Goal: Task Accomplishment & Management: Manage account settings

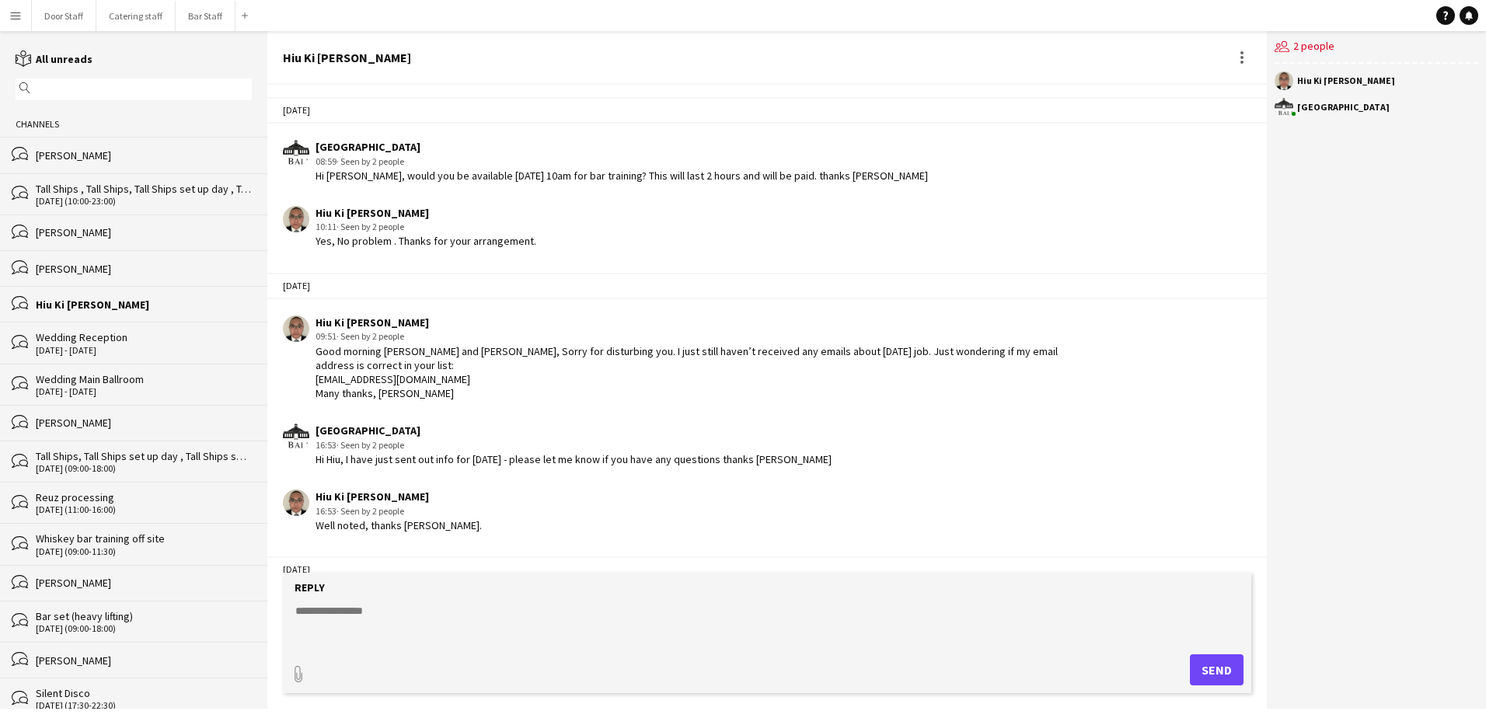
scroll to position [509, 0]
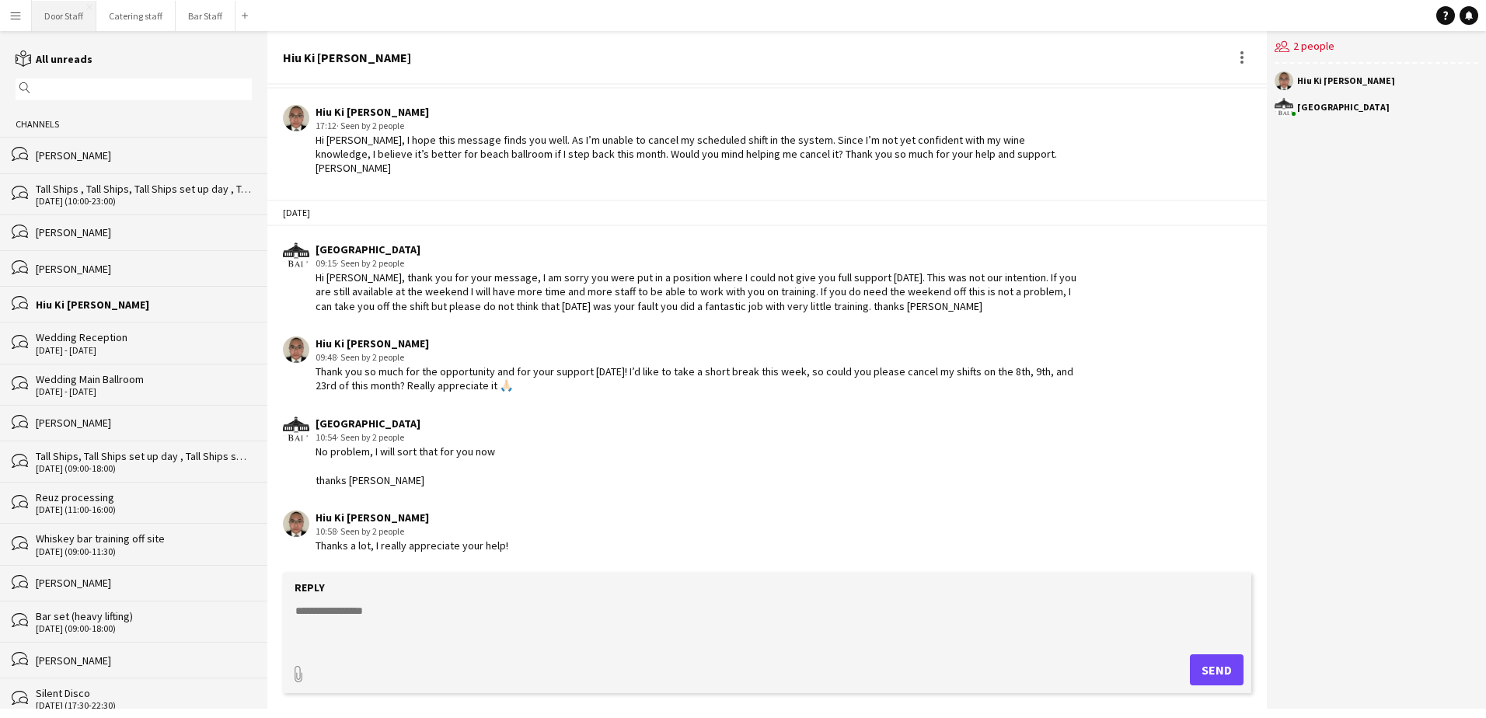
click at [51, 22] on button "Door Staff Close" at bounding box center [64, 16] width 65 height 30
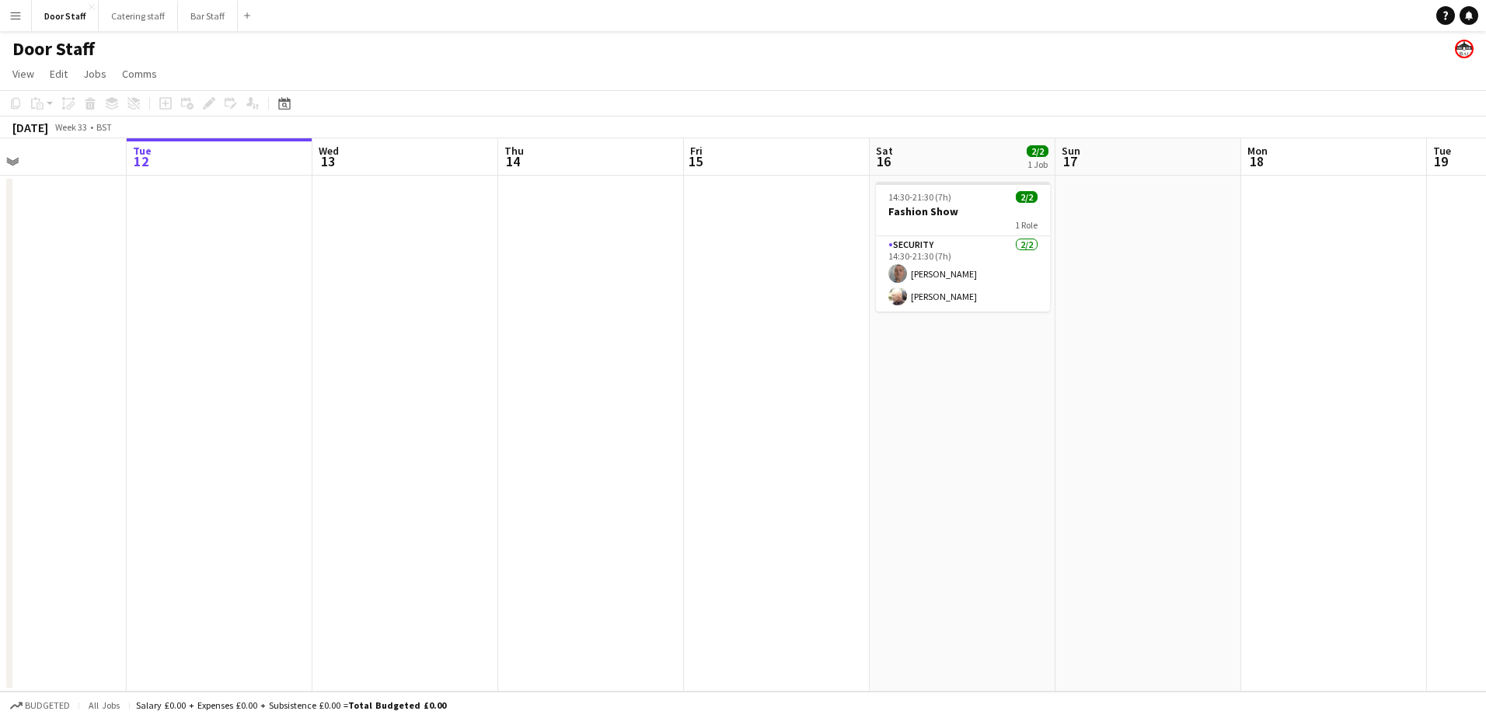
scroll to position [0, 432]
drag, startPoint x: 695, startPoint y: 399, endPoint x: 634, endPoint y: 390, distance: 61.2
click at [634, 390] on app-calendar-viewport "Sat 9 1/1 1 Job Sun 10 Mon 11 Tue 12 Wed 13 Thu 14 Fri 15 Sat 16 2/2 1 Job Sun …" at bounding box center [743, 414] width 1486 height 553
click at [948, 284] on app-card-role "Security [DATE] 14:30-21:30 (7h) [PERSON_NAME] [PERSON_NAME]" at bounding box center [962, 273] width 174 height 75
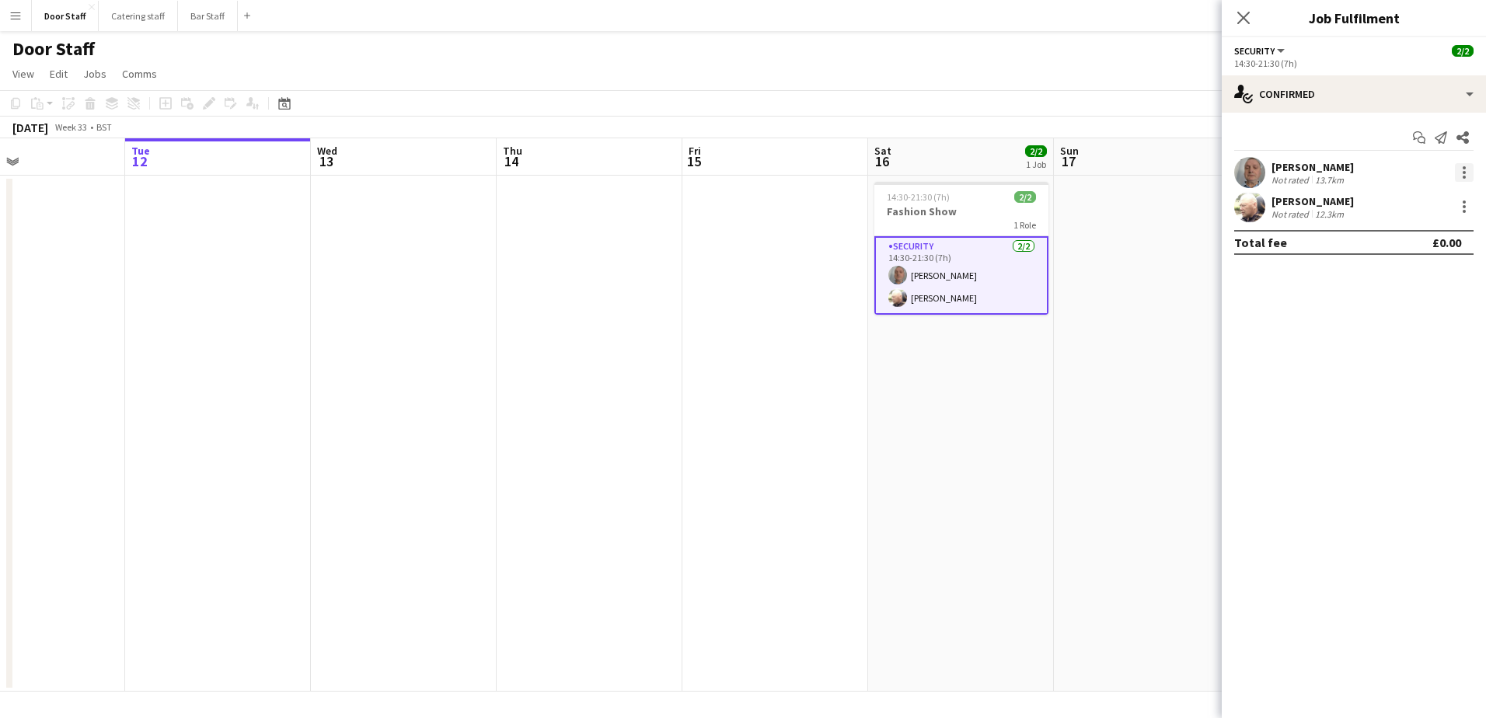
click at [1461, 173] on div at bounding box center [1464, 172] width 19 height 19
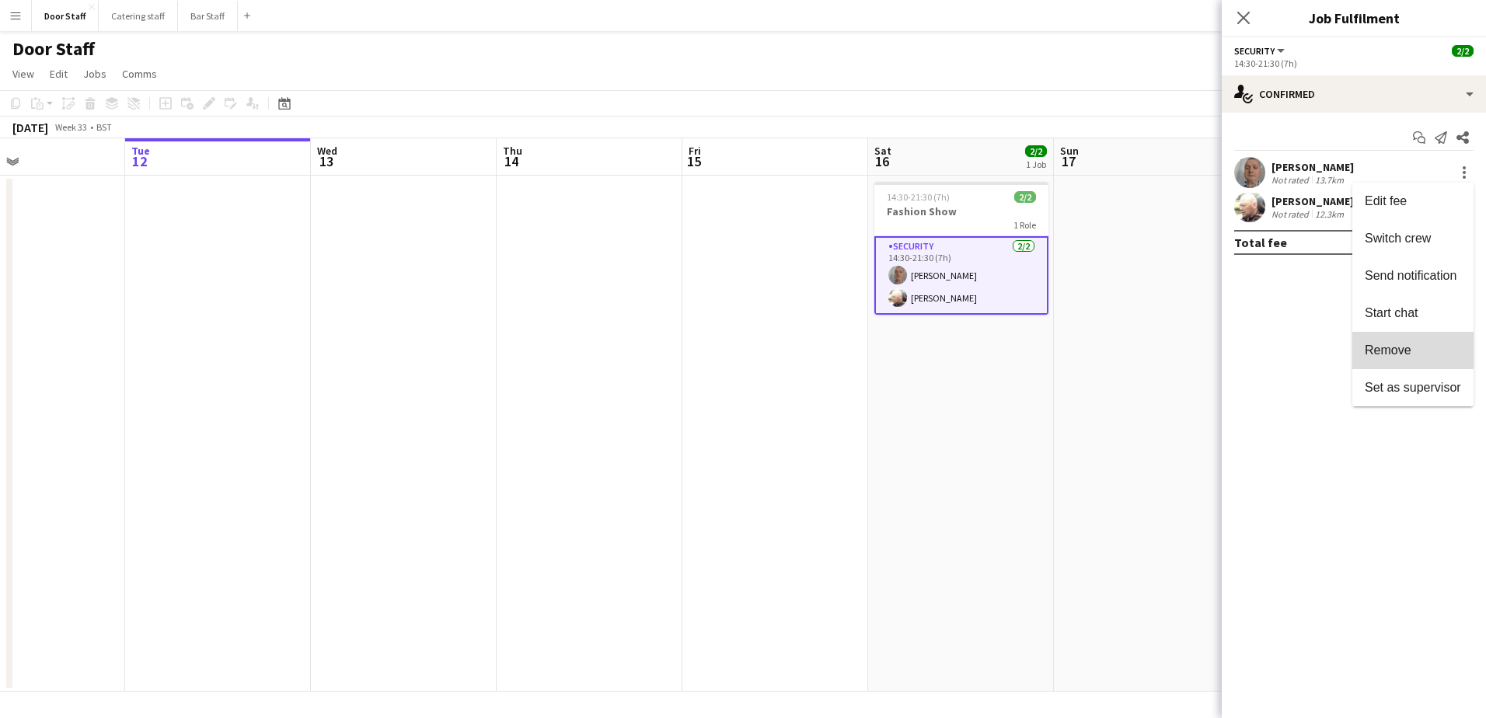
click at [1398, 349] on span "Remove" at bounding box center [1388, 350] width 47 height 13
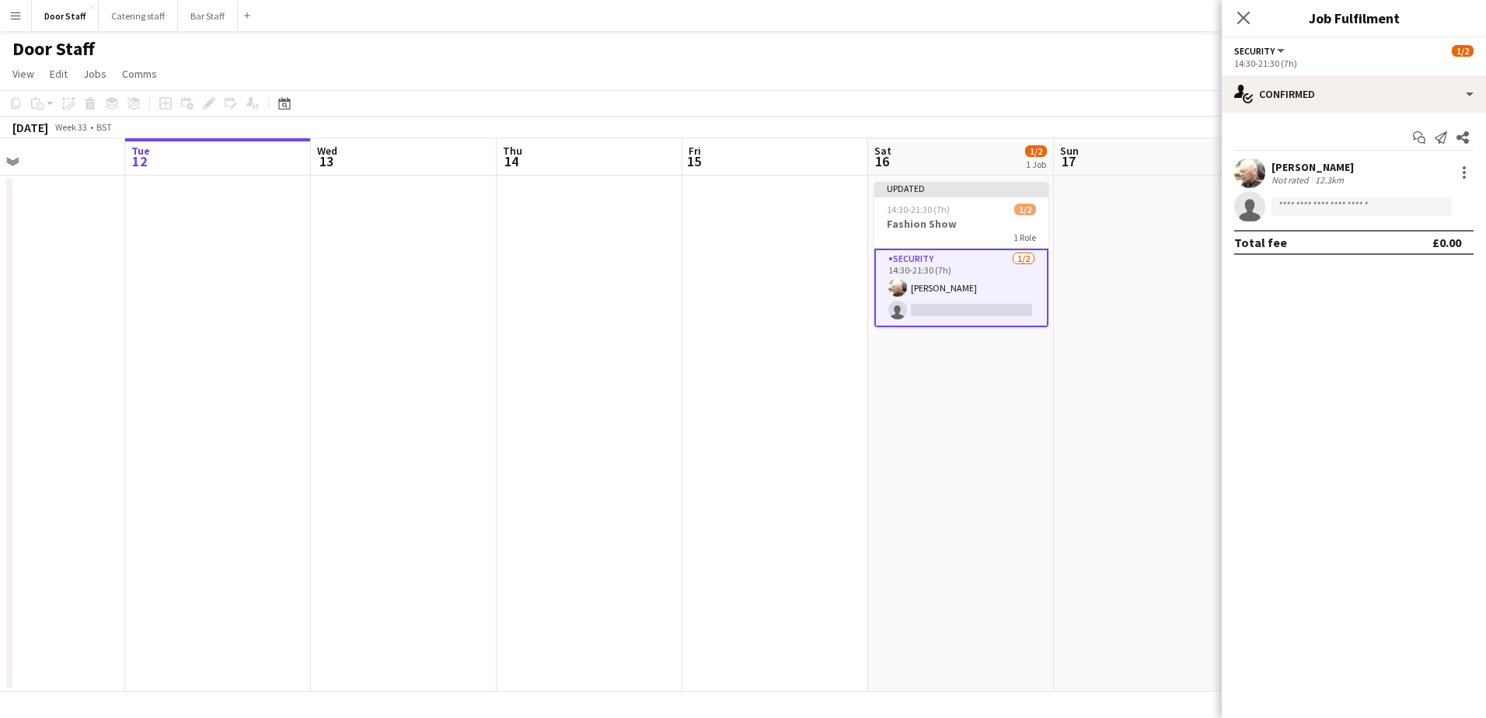
click at [948, 308] on app-card-role "Security [DATE] 14:30-21:30 (7h) [PERSON_NAME] single-neutral-actions" at bounding box center [962, 288] width 174 height 79
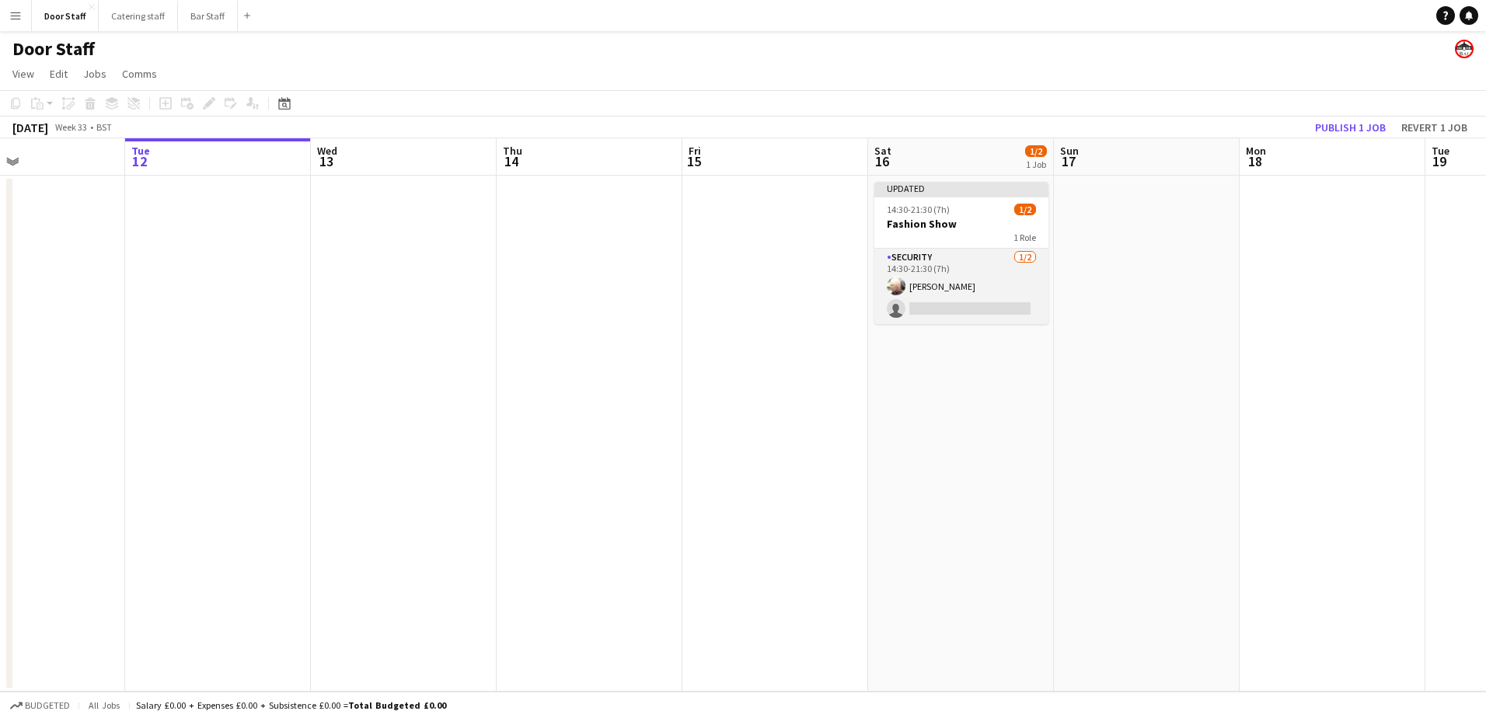
click at [948, 308] on app-card-role "Security [DATE] 14:30-21:30 (7h) [PERSON_NAME] single-neutral-actions" at bounding box center [962, 286] width 174 height 75
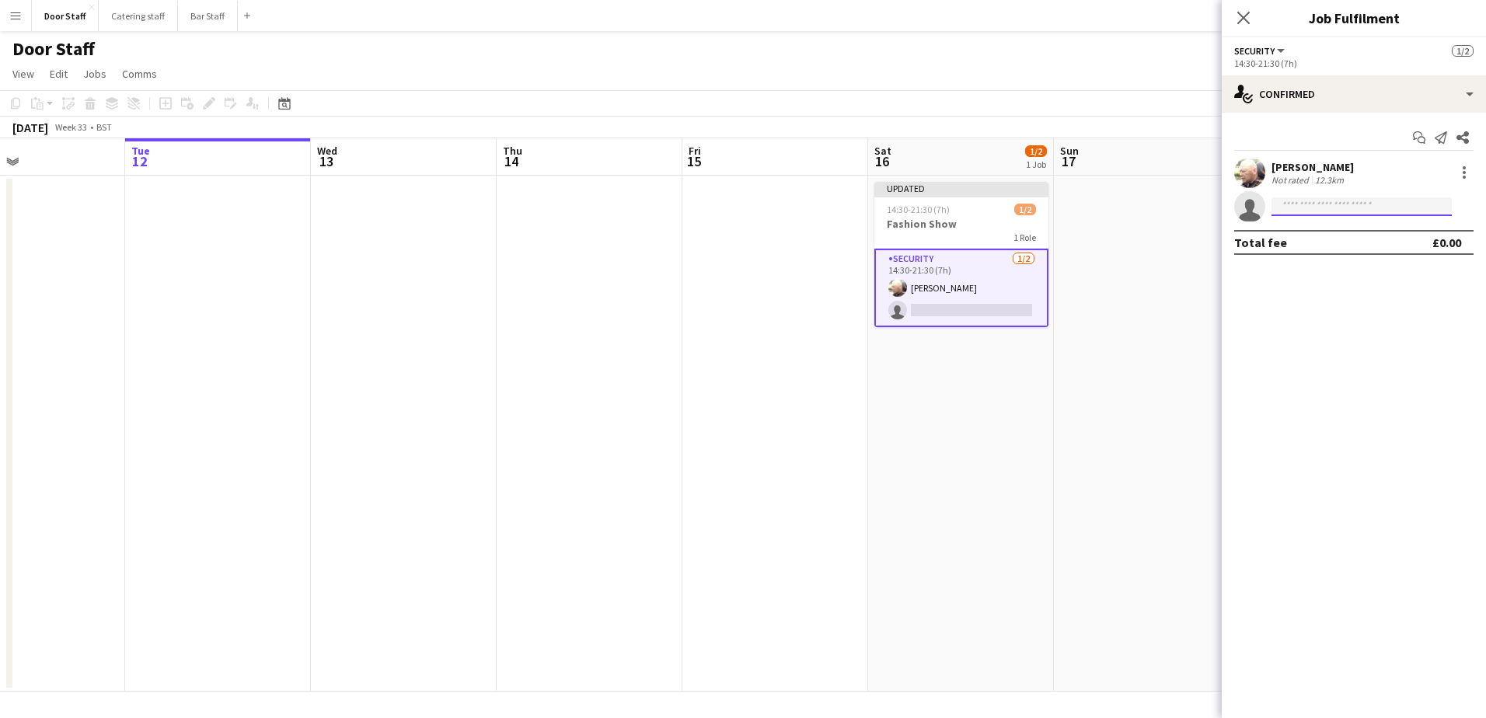
click at [1311, 208] on input at bounding box center [1362, 206] width 180 height 19
type input "******"
click at [1318, 226] on span "[PERSON_NAME]" at bounding box center [1328, 228] width 89 height 13
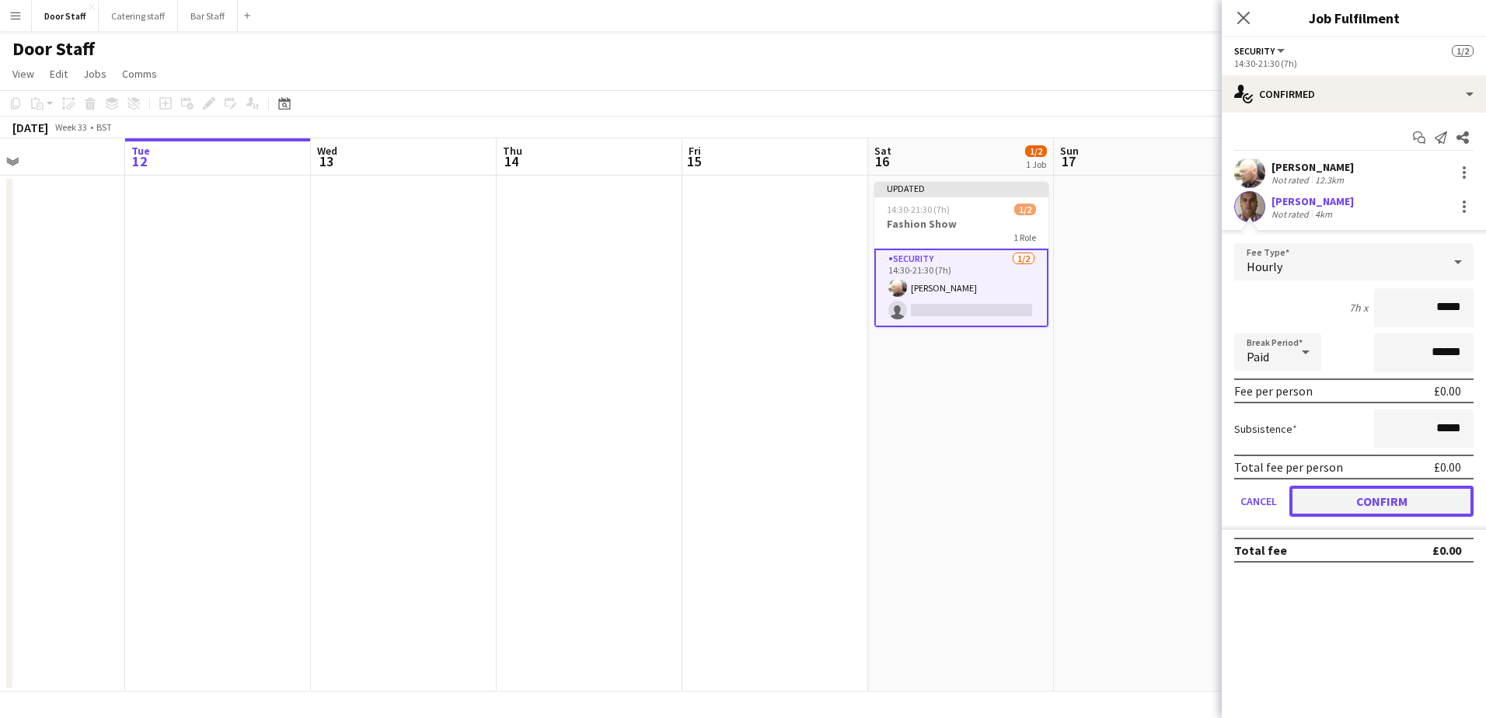
click at [1389, 492] on button "Confirm" at bounding box center [1382, 501] width 184 height 31
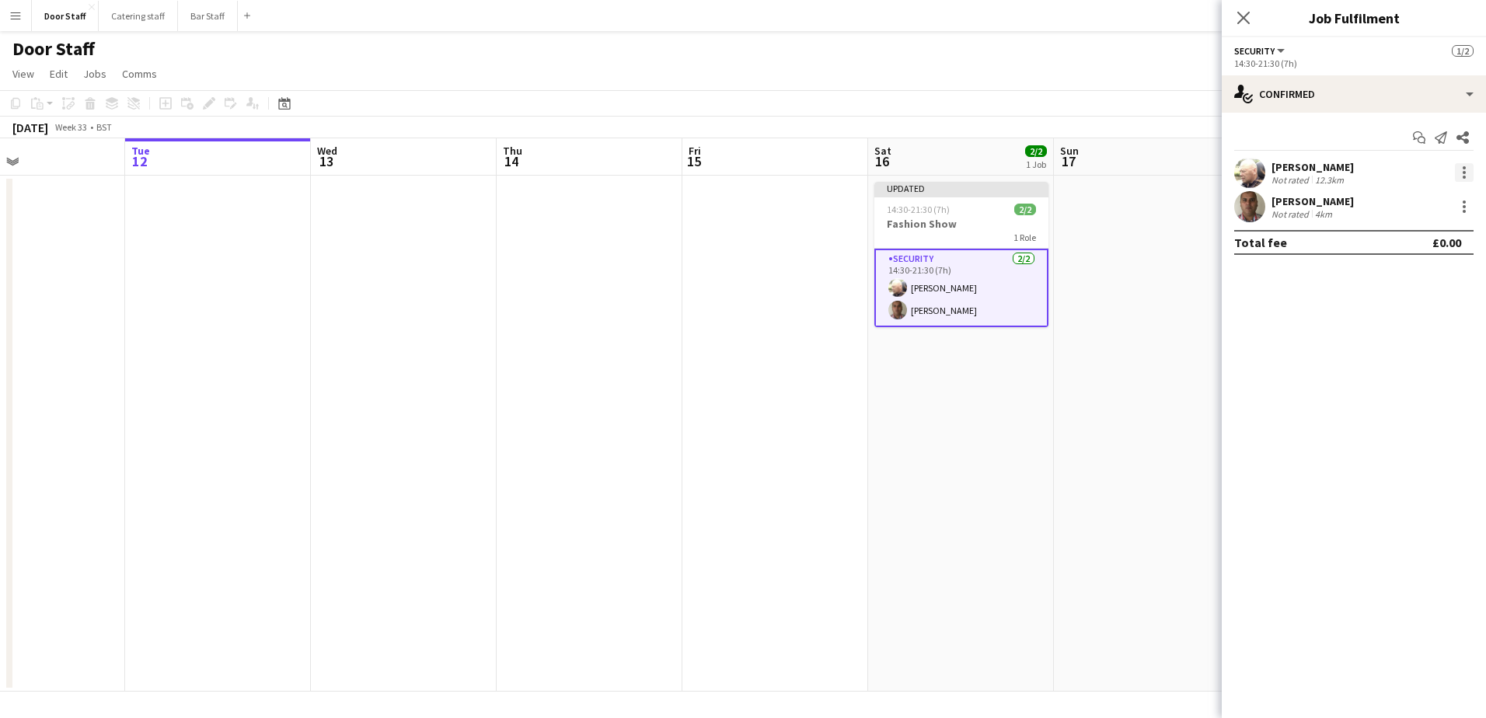
click at [1469, 171] on div at bounding box center [1464, 172] width 19 height 19
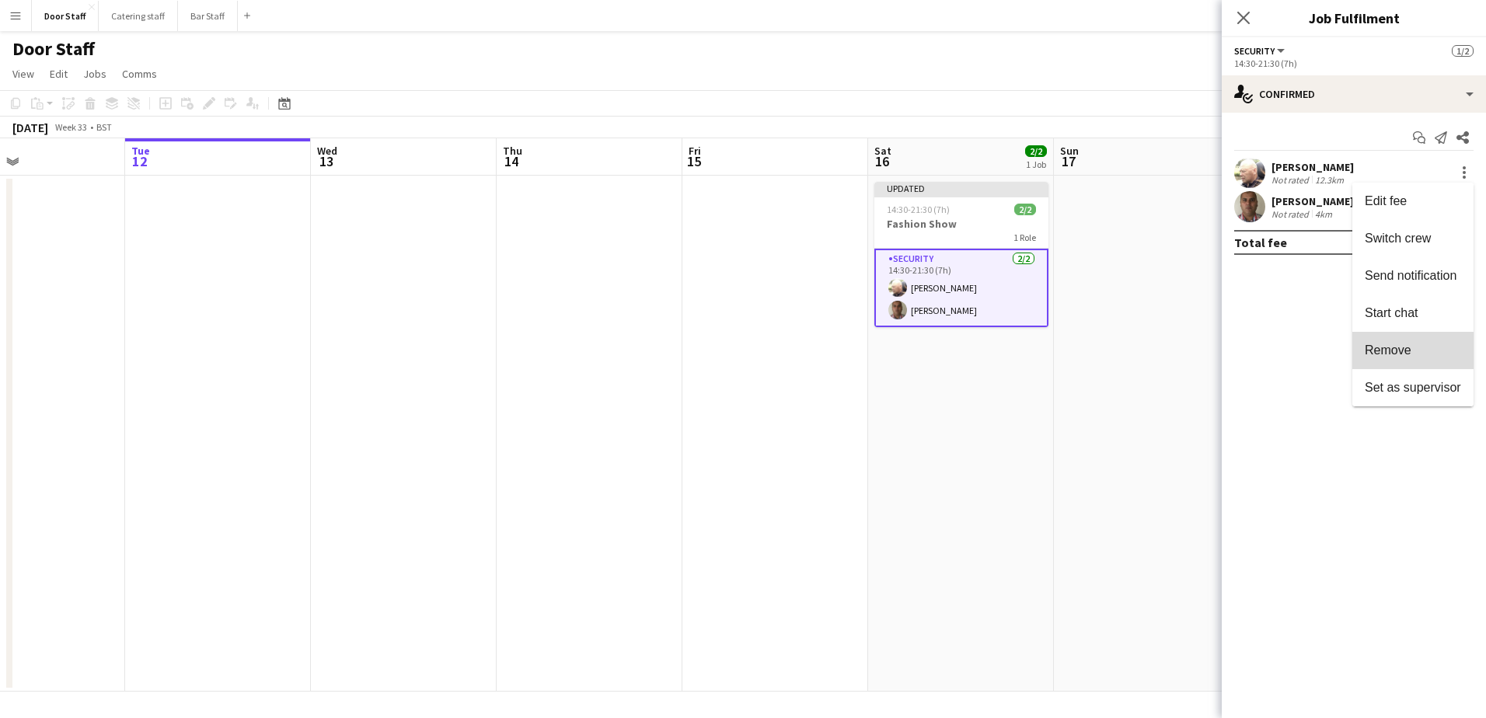
click at [1396, 351] on span "Remove" at bounding box center [1388, 350] width 47 height 13
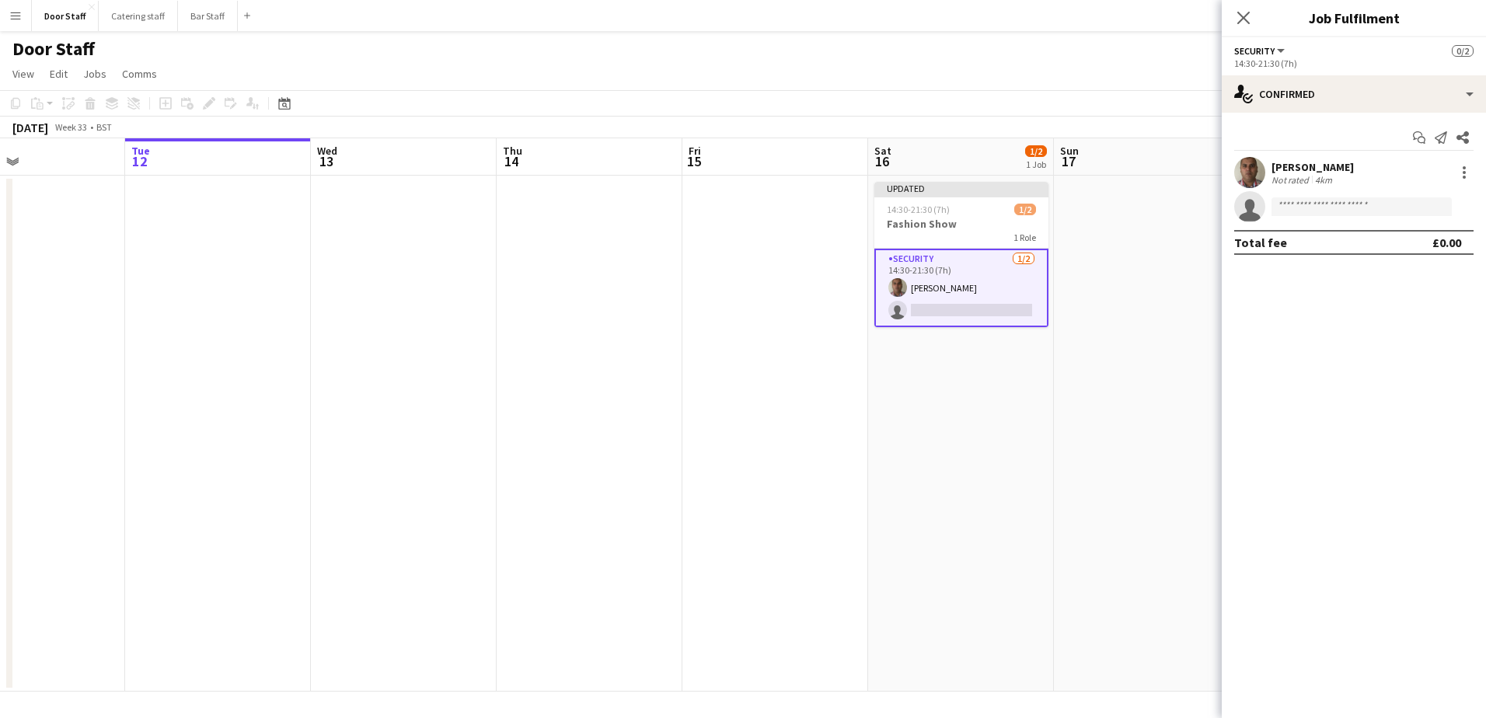
click at [912, 409] on app-date-cell "Updated 14:30-21:30 (7h) 1/2 Fashion Show 1 Role Security [DATE] 14:30-21:30 (7…" at bounding box center [961, 434] width 186 height 516
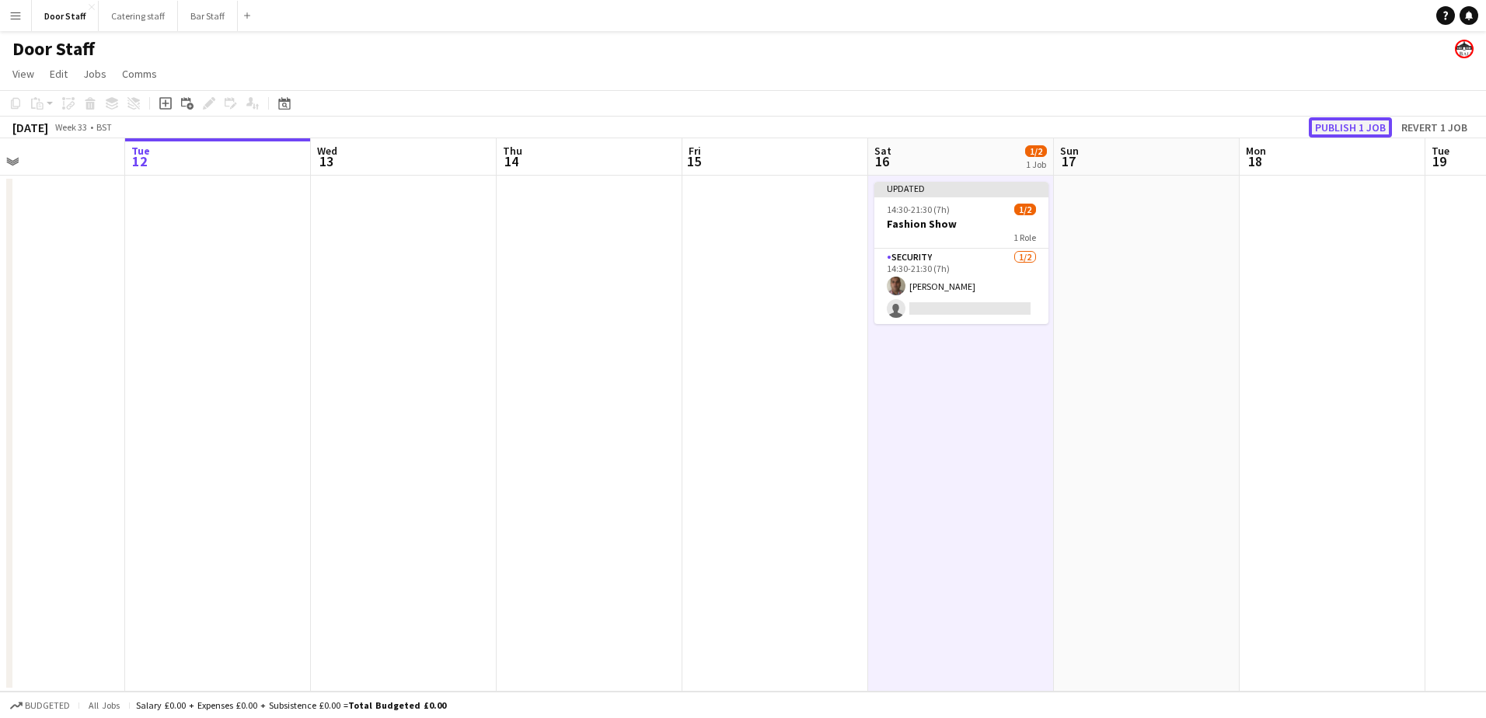
click at [1363, 122] on button "Publish 1 job" at bounding box center [1350, 127] width 83 height 20
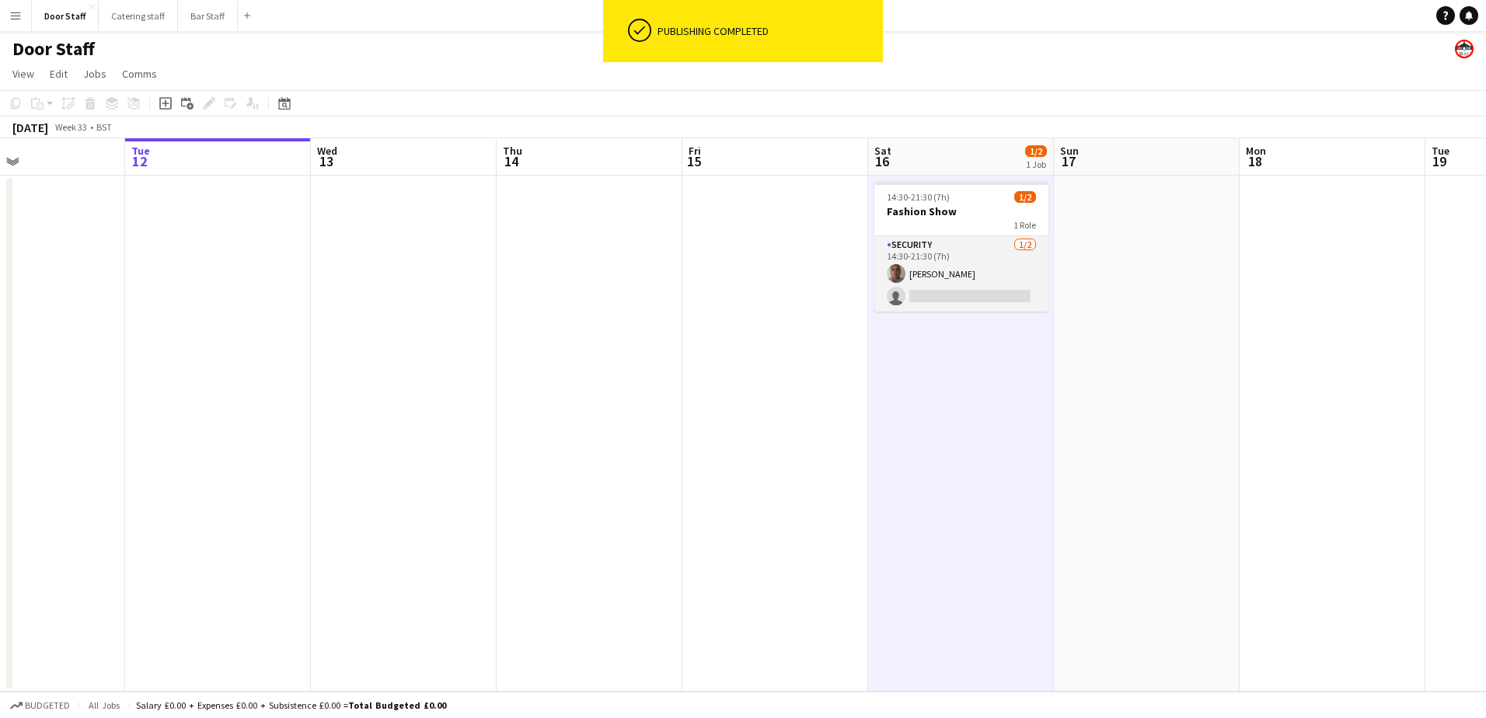
click at [999, 285] on app-card-role "Security [DATE] 14:30-21:30 (7h) [PERSON_NAME] single-neutral-actions" at bounding box center [962, 273] width 174 height 75
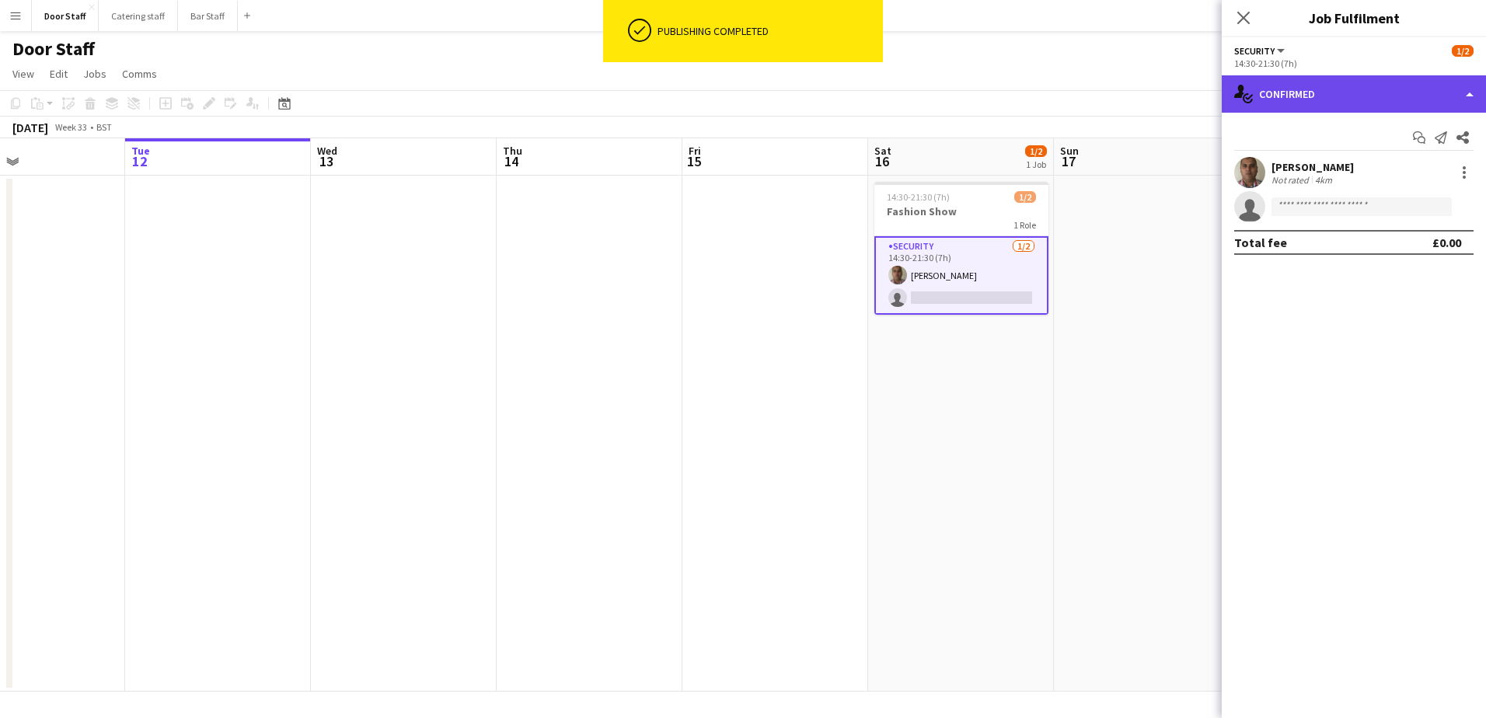
click at [1309, 91] on div "single-neutral-actions-check-2 Confirmed" at bounding box center [1354, 93] width 264 height 37
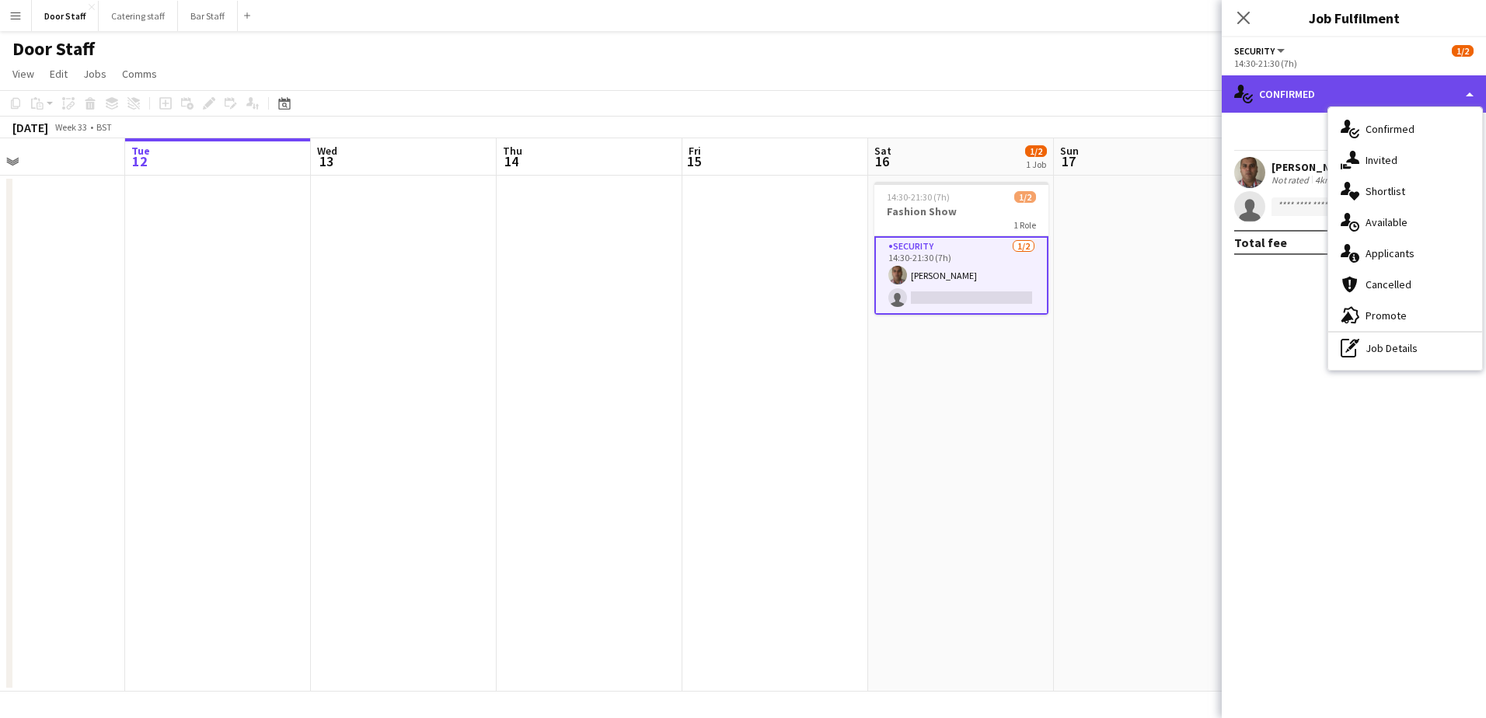
click at [1309, 91] on div "single-neutral-actions-check-2 Confirmed" at bounding box center [1354, 93] width 264 height 37
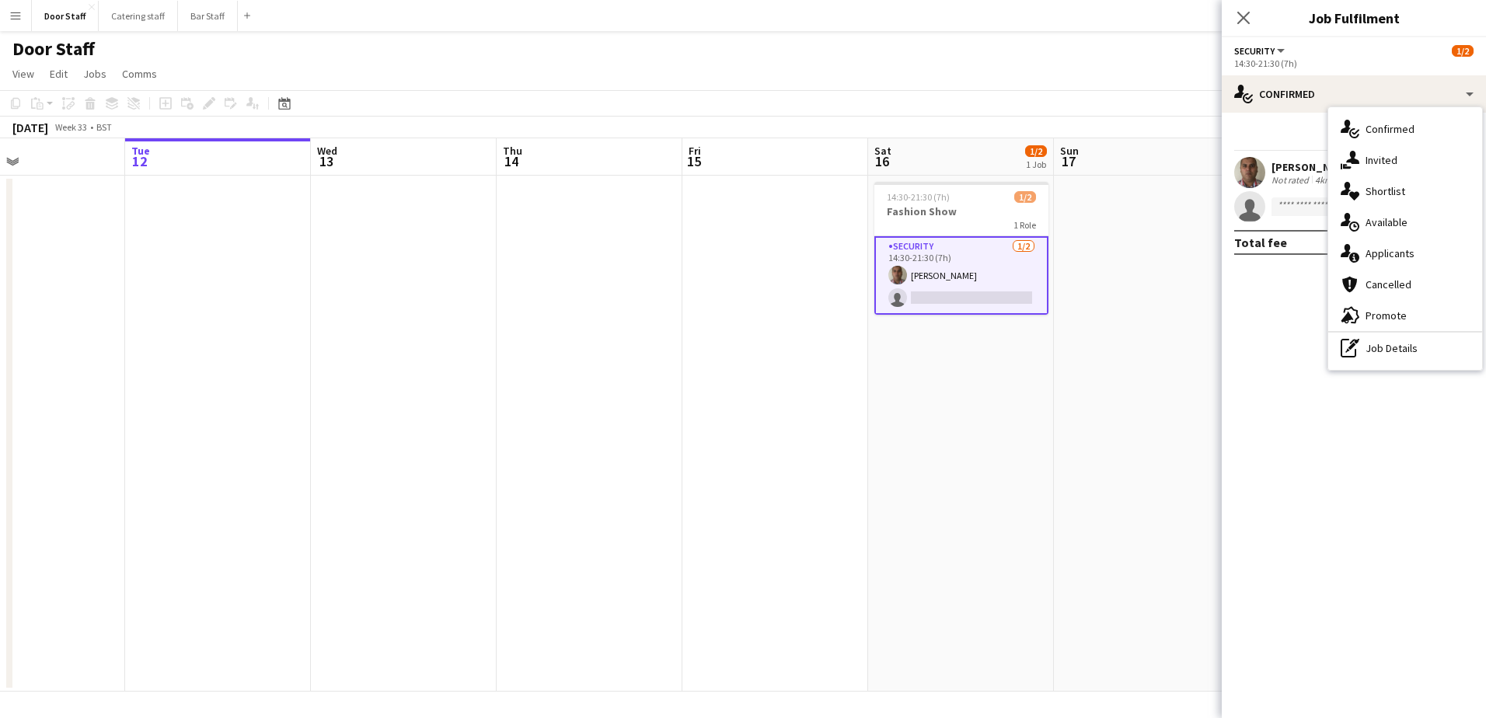
click at [1277, 65] on div "14:30-21:30 (7h)" at bounding box center [1353, 64] width 239 height 12
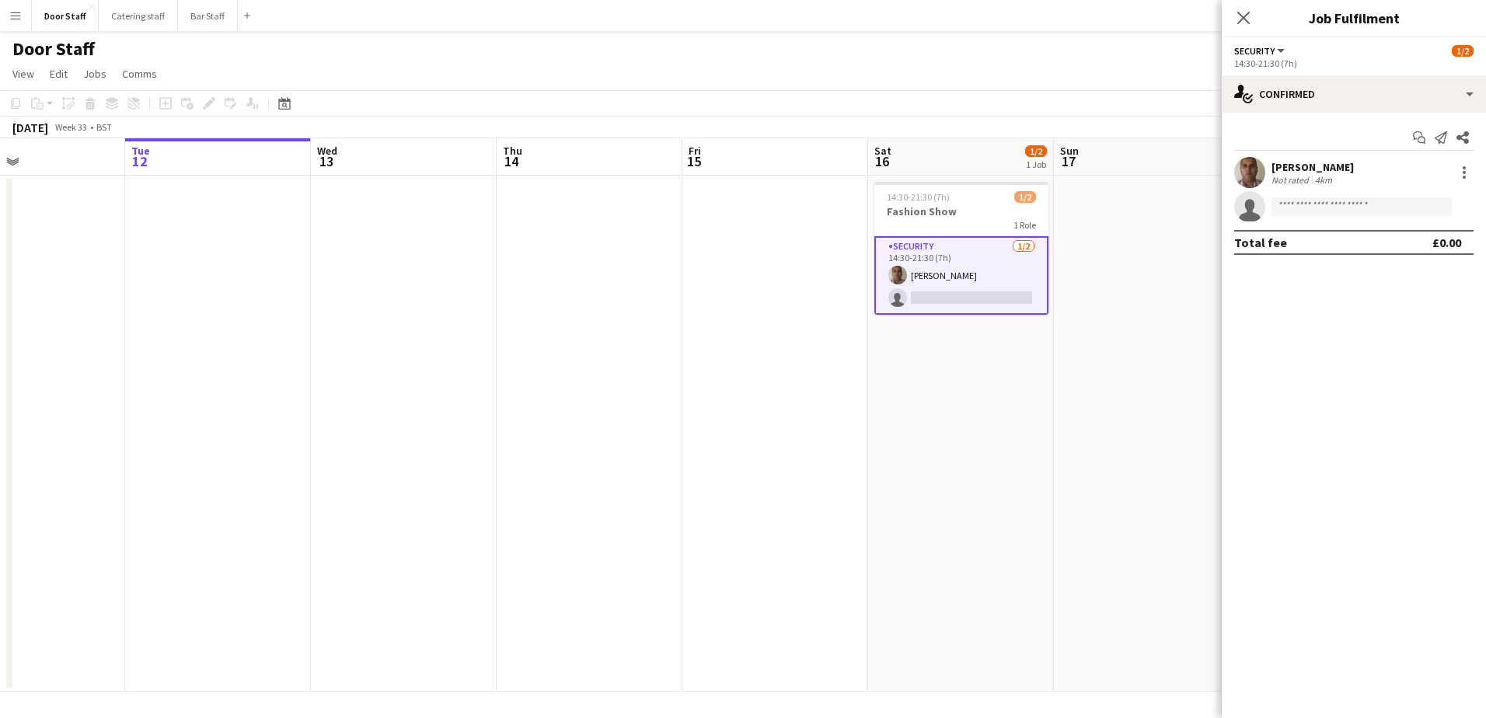
click at [1273, 48] on span "Security" at bounding box center [1254, 51] width 40 height 12
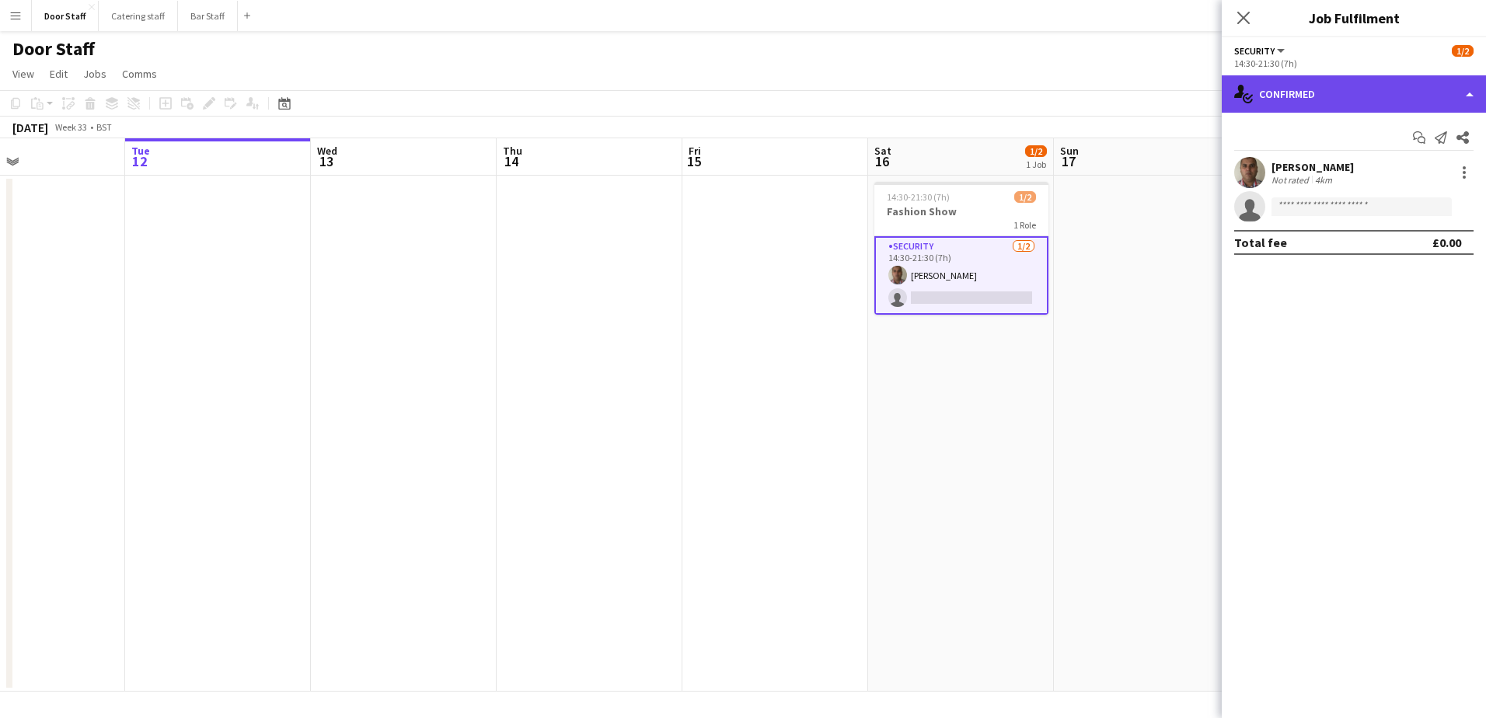
click at [1311, 88] on div "single-neutral-actions-check-2 Confirmed" at bounding box center [1354, 93] width 264 height 37
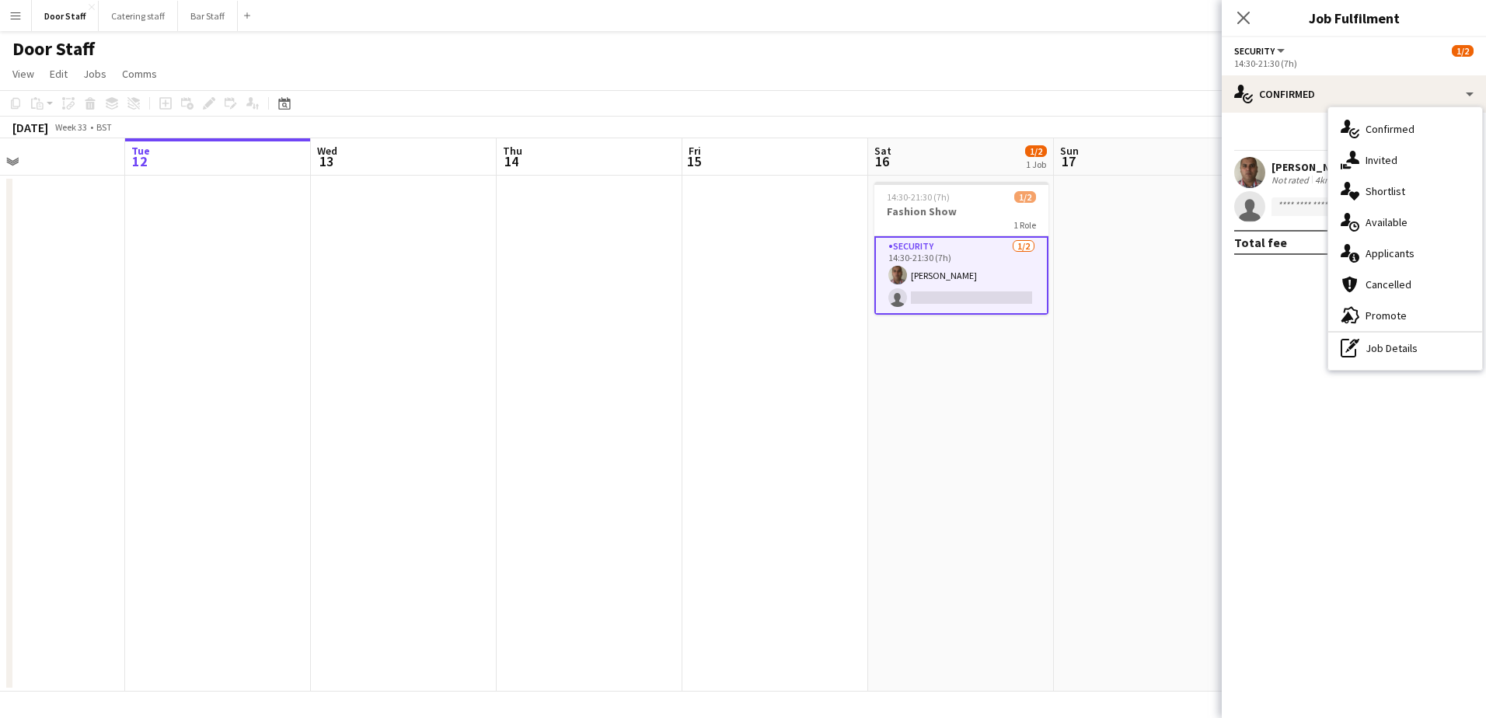
click at [1286, 119] on div "Start chat Send notification Share [PERSON_NAME] Not rated 4km single-neutral-a…" at bounding box center [1354, 190] width 264 height 155
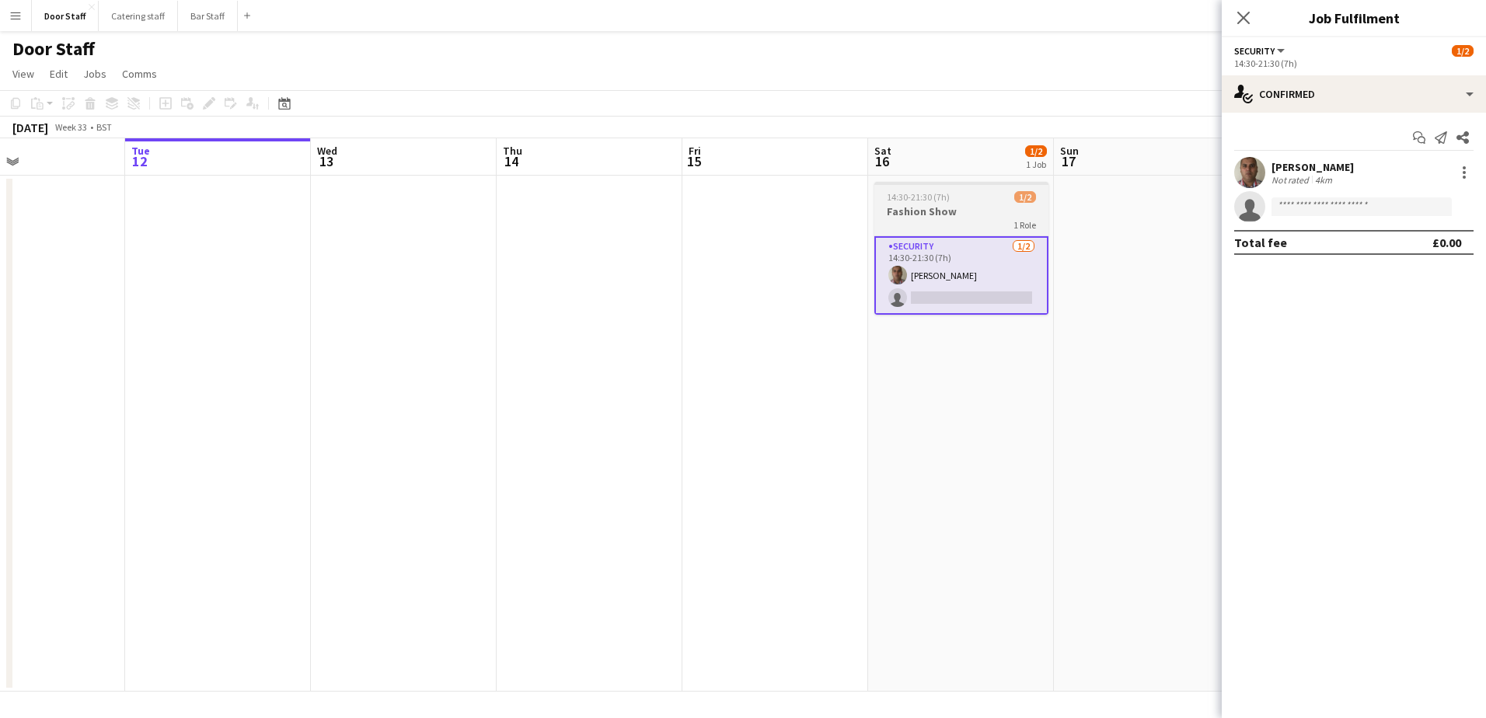
click at [977, 203] on app-job-card "14:30-21:30 (7h) 1/2 Fashion Show 1 Role Security [DATE] 14:30-21:30 (7h) [PERS…" at bounding box center [962, 248] width 174 height 133
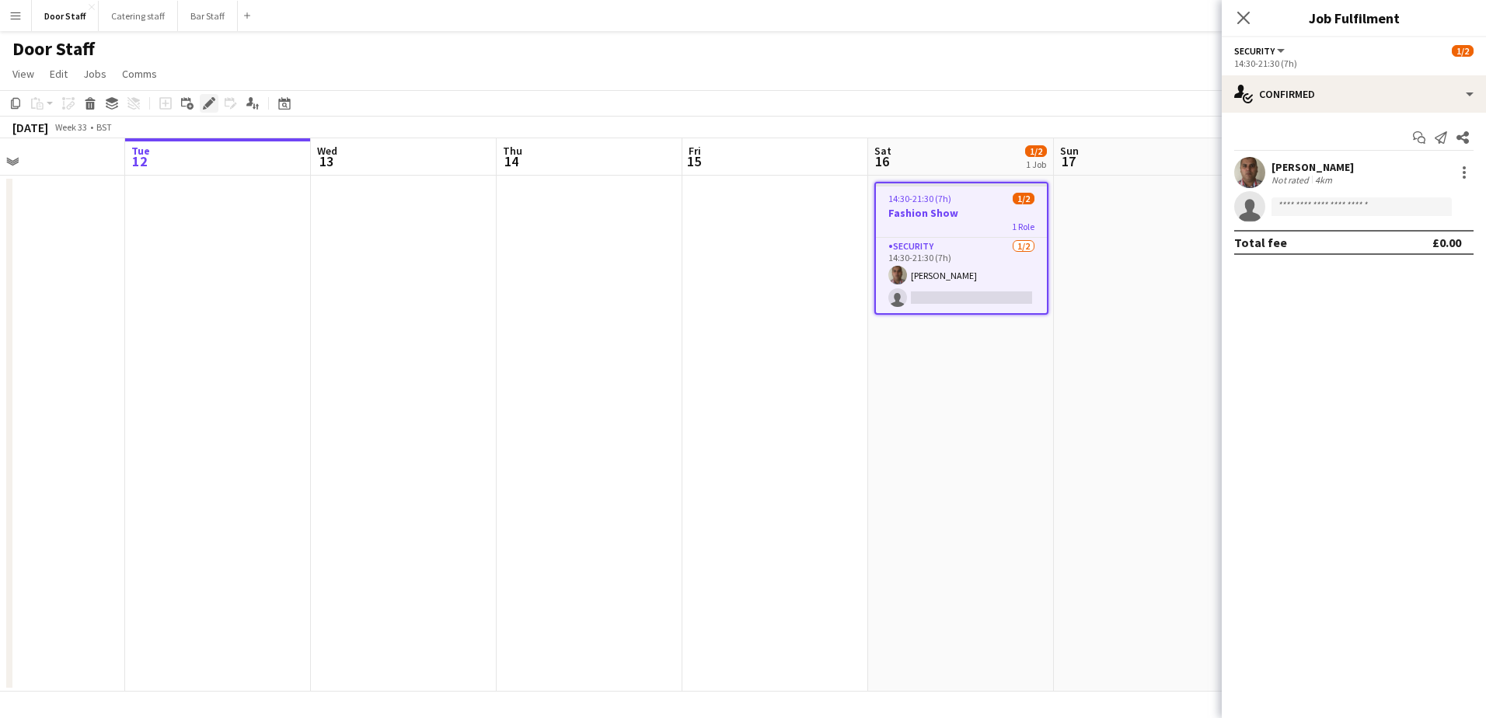
click at [209, 105] on icon at bounding box center [208, 103] width 9 height 9
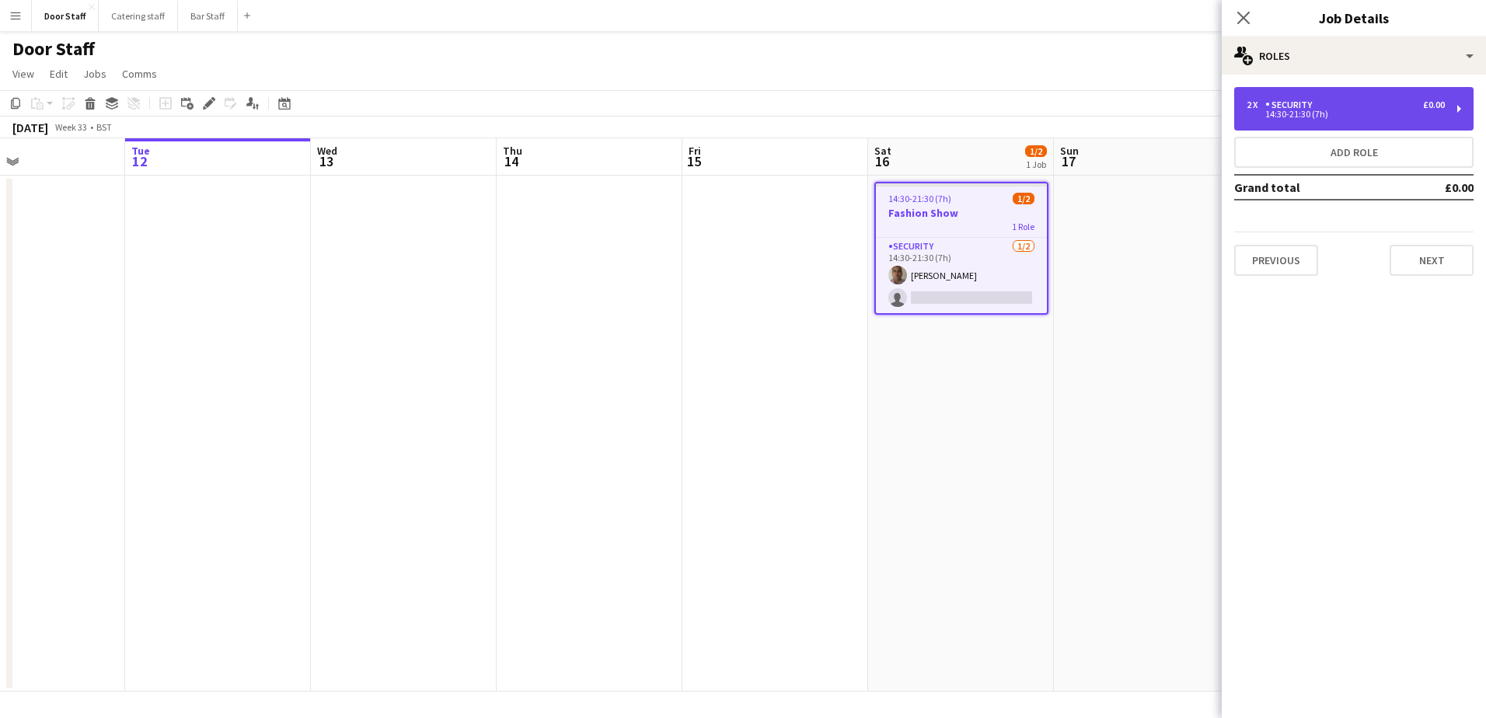
click at [1283, 105] on div "Security" at bounding box center [1292, 104] width 53 height 11
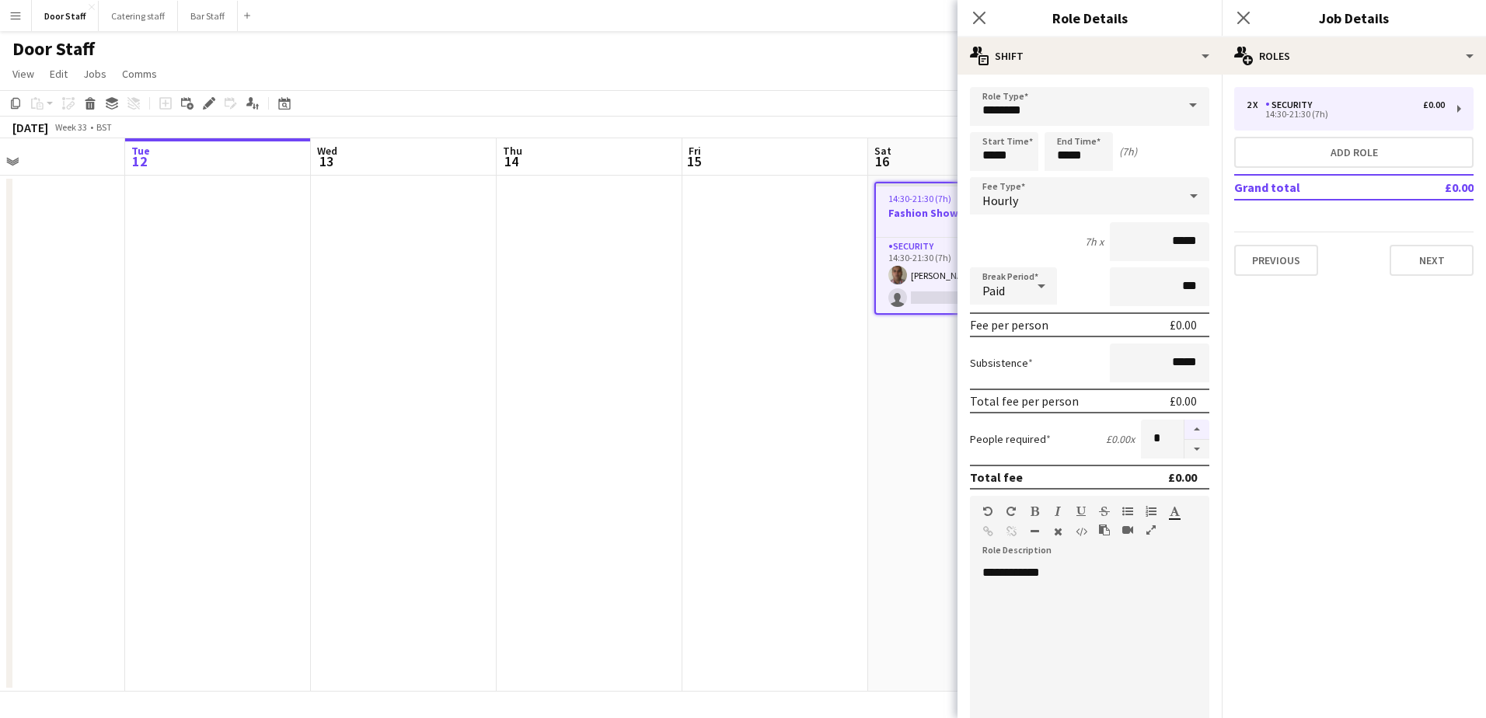
click at [1187, 431] on button "button" at bounding box center [1197, 430] width 25 height 20
click at [1187, 449] on button "button" at bounding box center [1197, 449] width 25 height 19
type input "*"
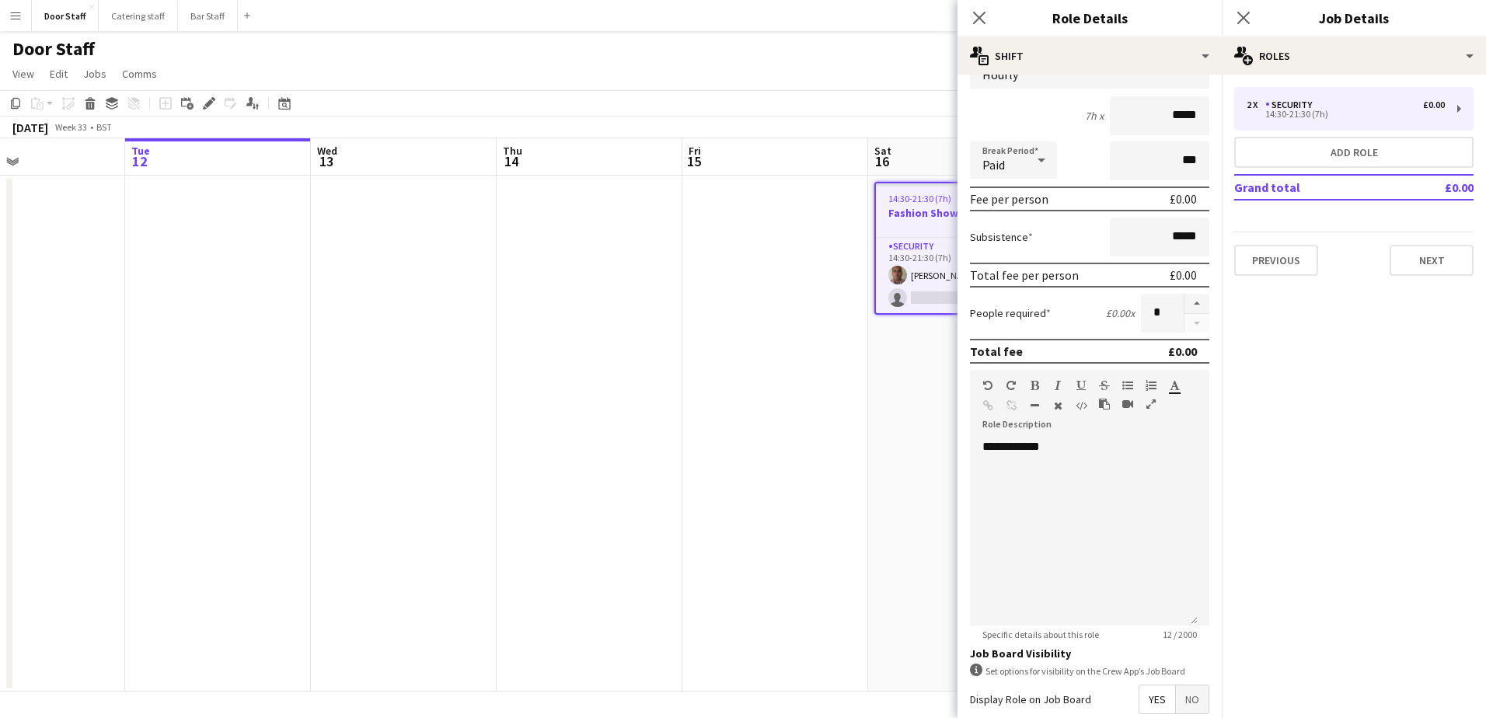
scroll to position [290, 0]
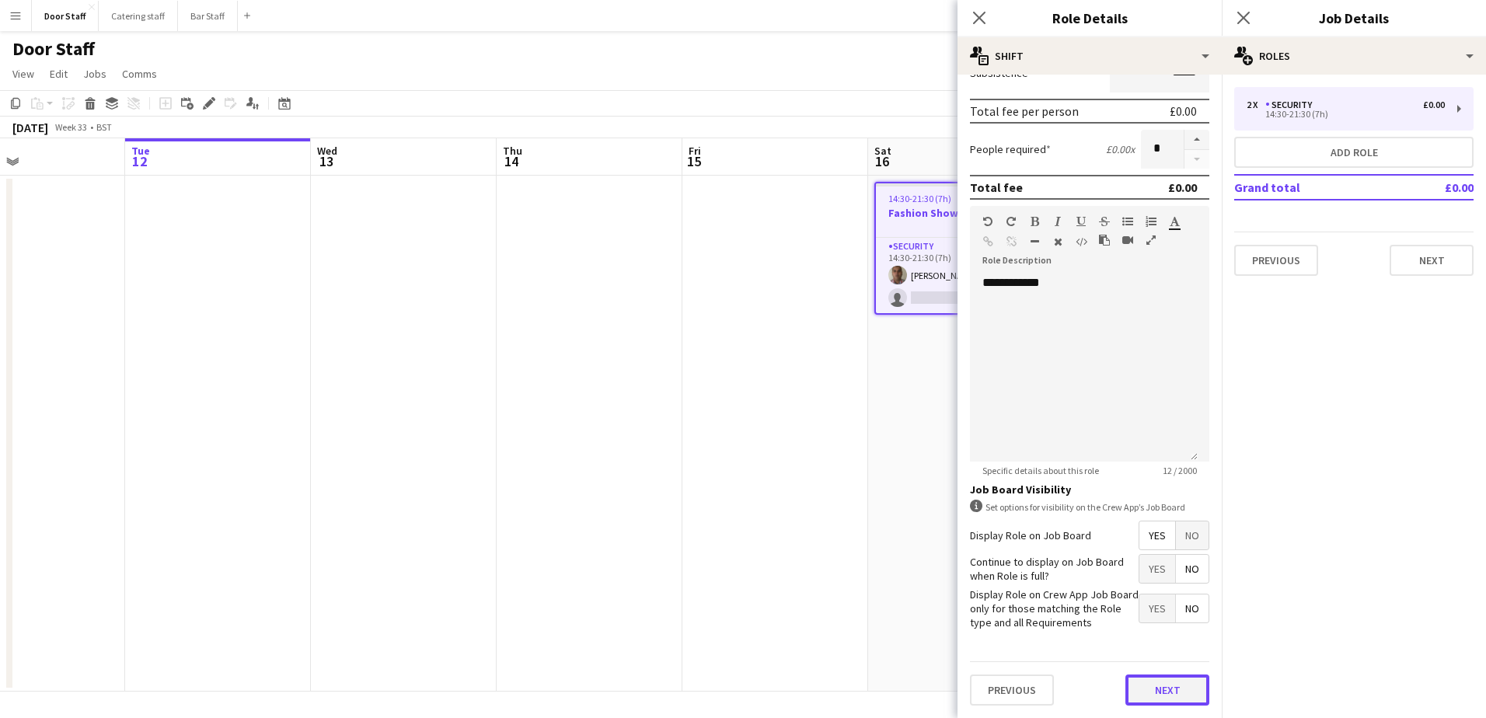
click at [1150, 699] on button "Next" at bounding box center [1168, 690] width 84 height 31
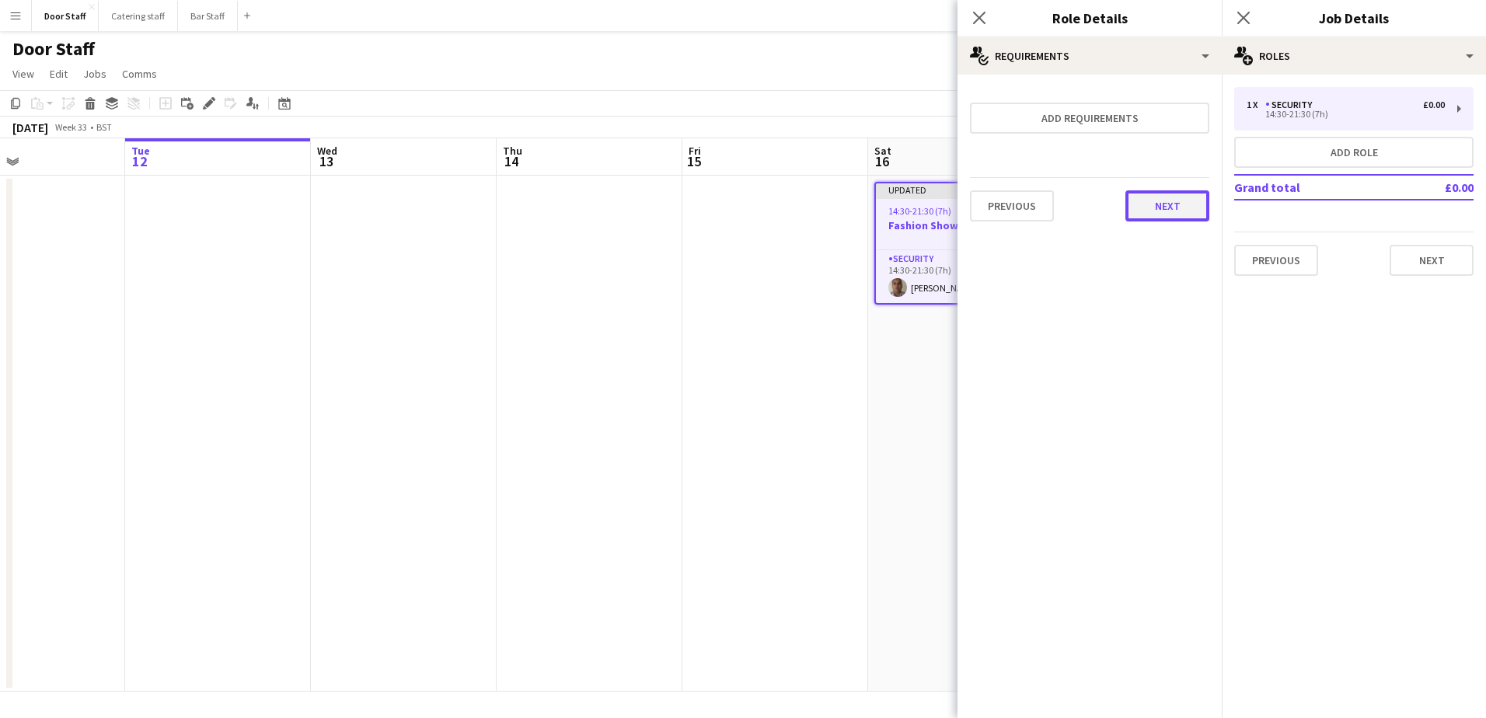
click at [1185, 214] on button "Next" at bounding box center [1168, 205] width 84 height 31
click at [1186, 208] on button "Finish" at bounding box center [1180, 208] width 58 height 31
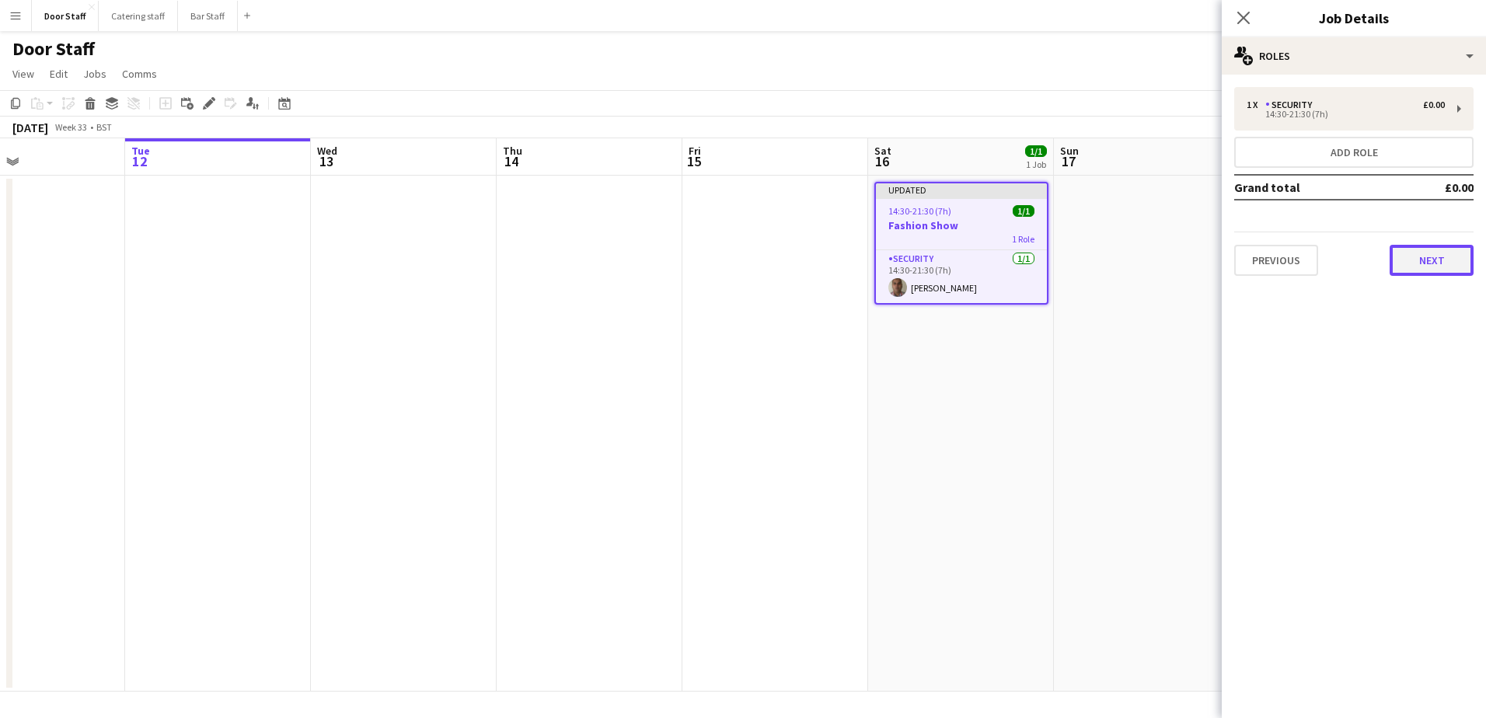
click at [1440, 260] on button "Next" at bounding box center [1432, 260] width 84 height 31
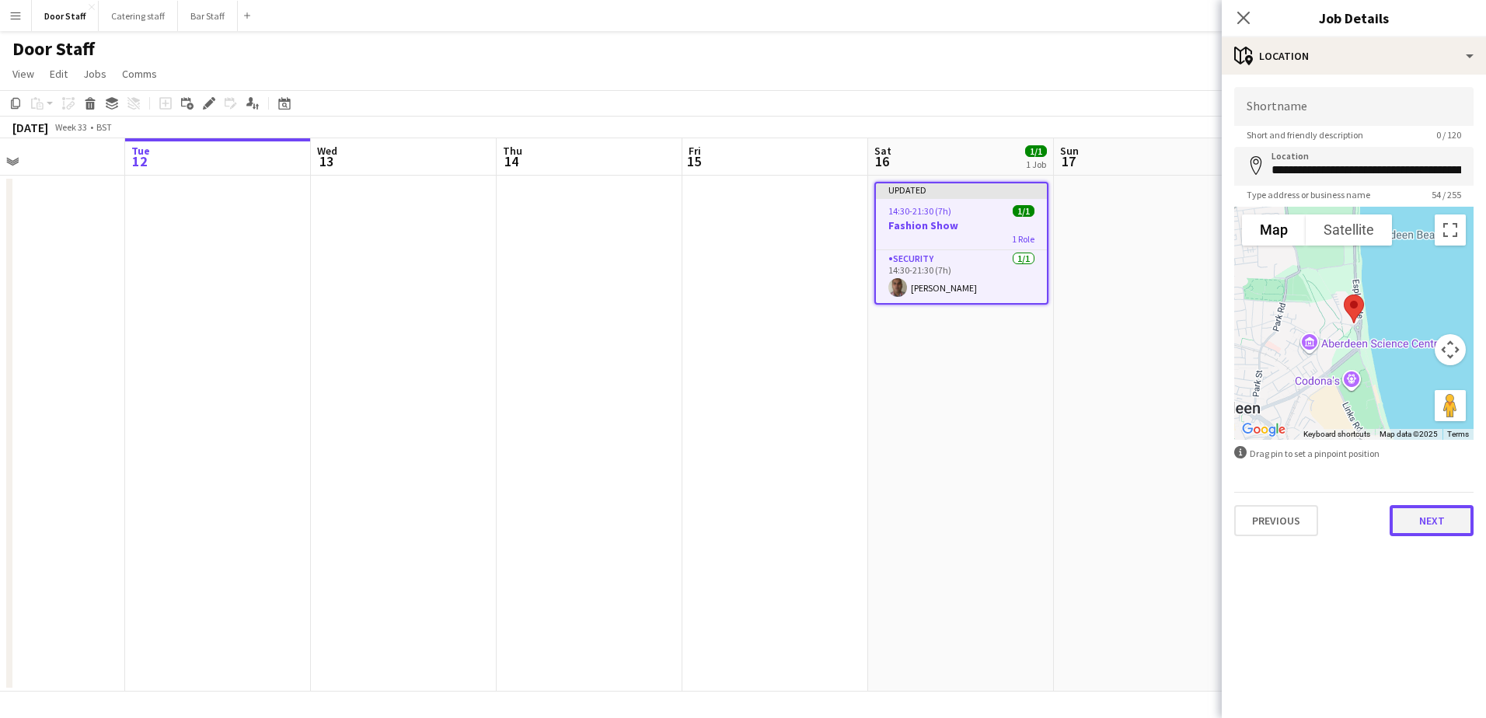
click at [1444, 529] on button "Next" at bounding box center [1432, 520] width 84 height 31
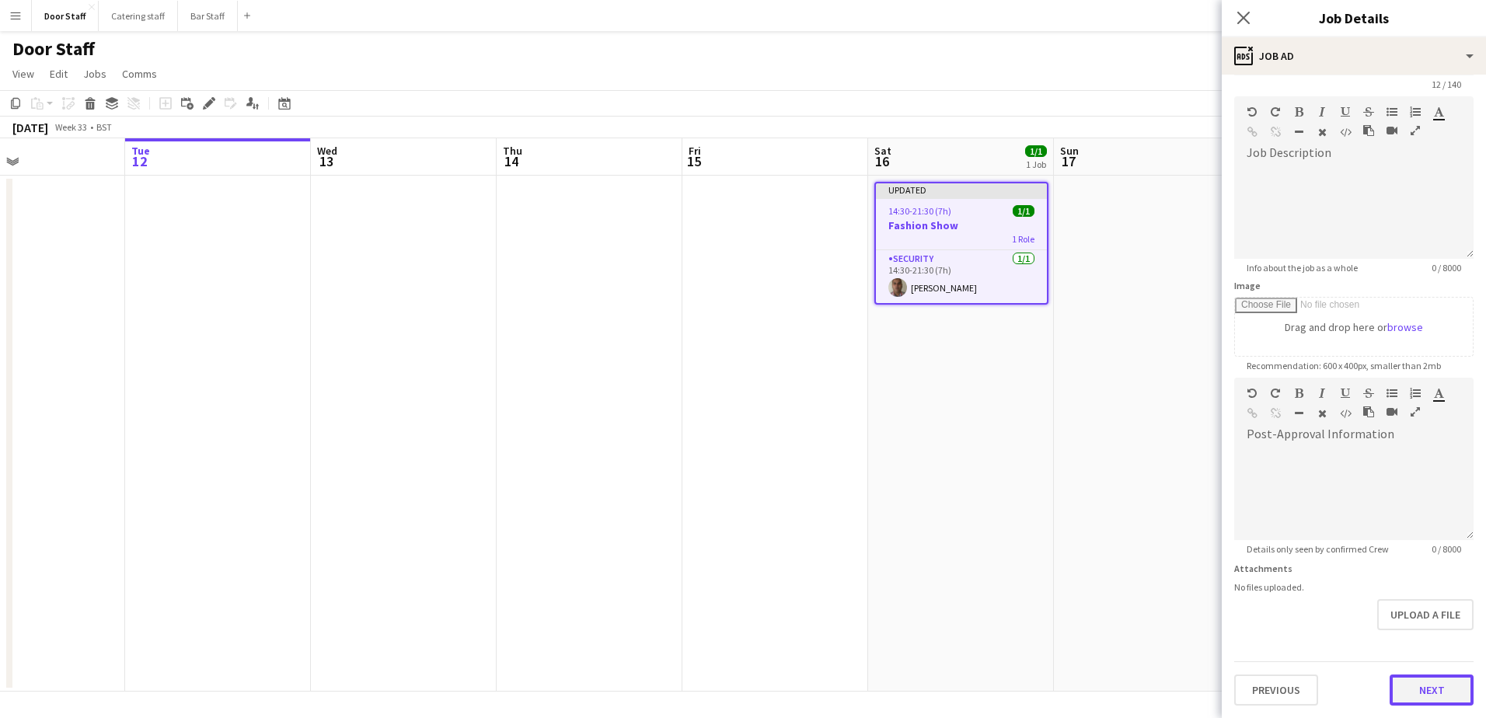
click at [1429, 649] on form "**********" at bounding box center [1354, 371] width 264 height 669
click at [1426, 686] on button "Next" at bounding box center [1432, 690] width 84 height 31
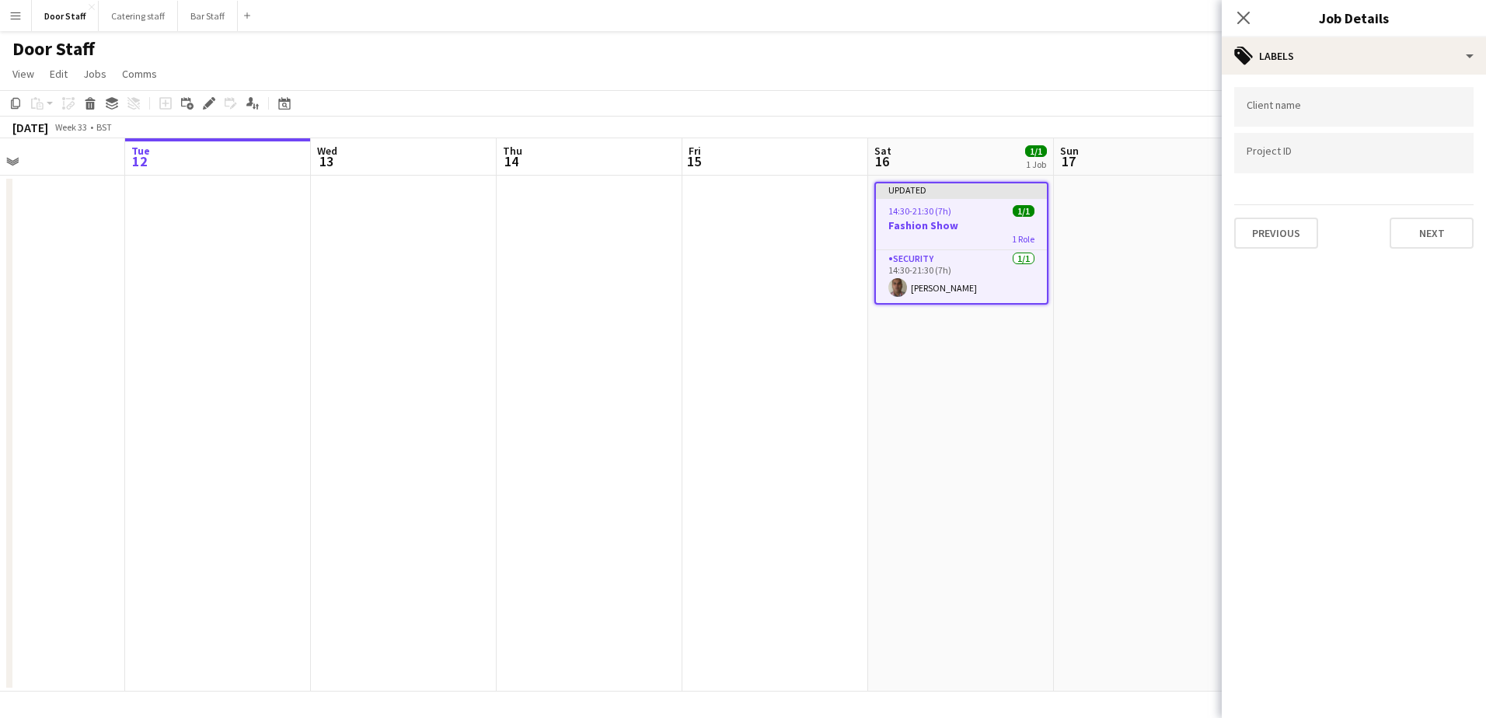
scroll to position [0, 0]
click at [1428, 225] on button "Next" at bounding box center [1432, 233] width 84 height 31
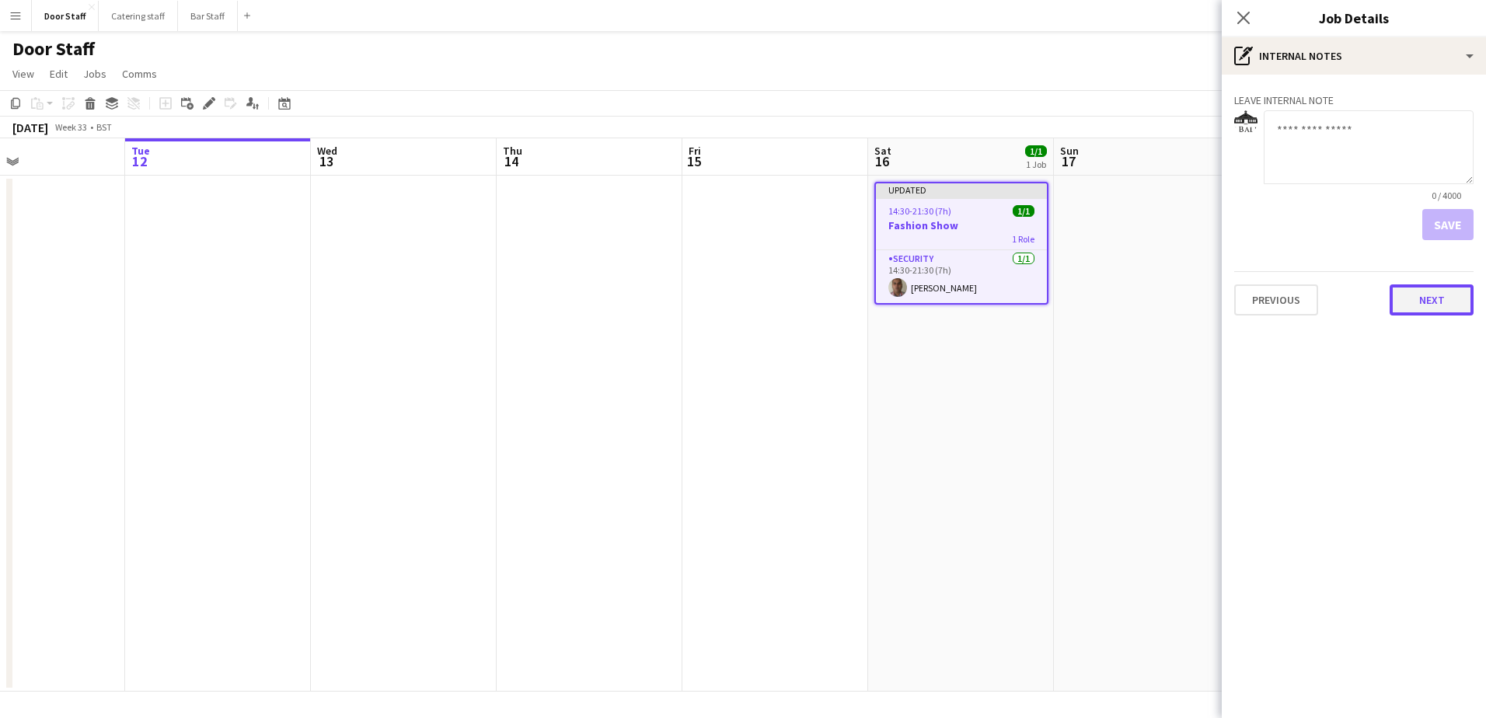
click at [1443, 307] on button "Next" at bounding box center [1432, 300] width 84 height 31
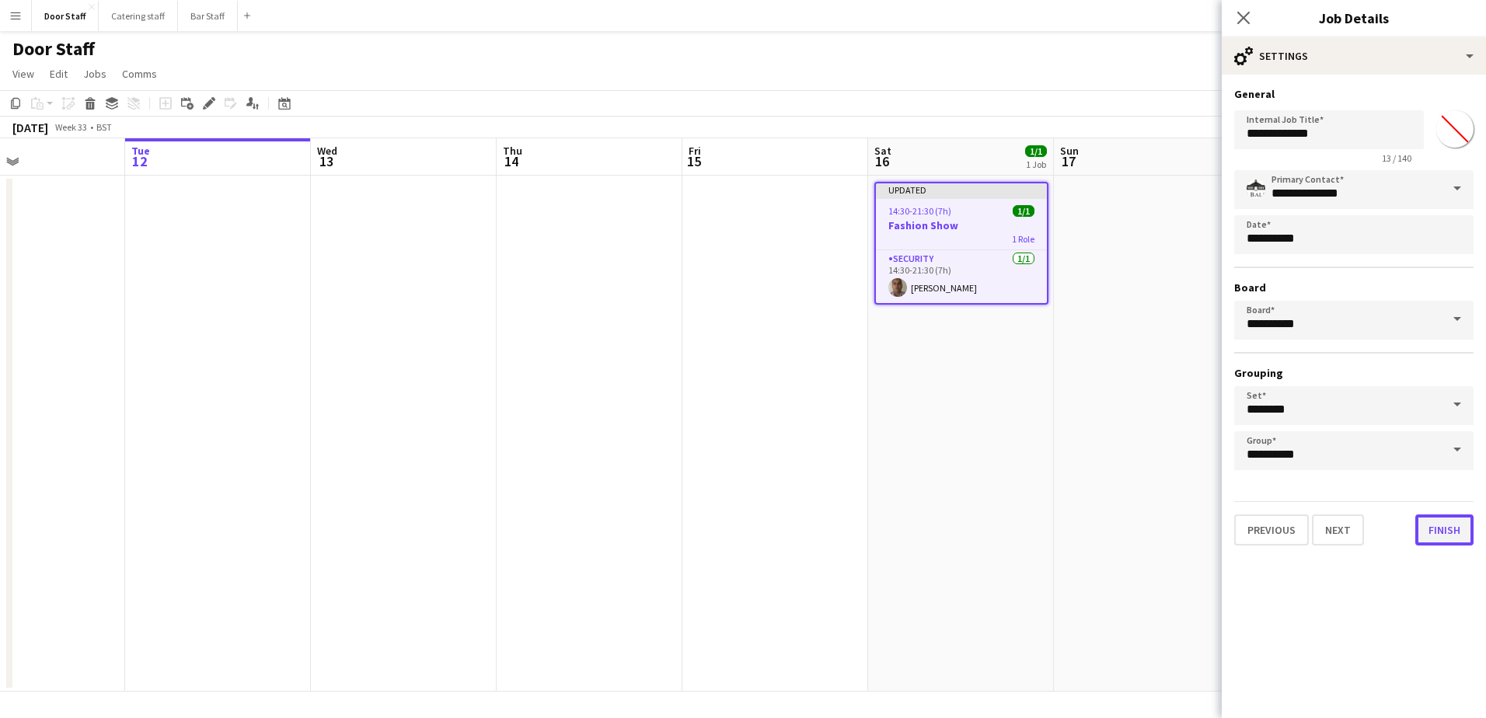
click at [1452, 529] on button "Finish" at bounding box center [1445, 530] width 58 height 31
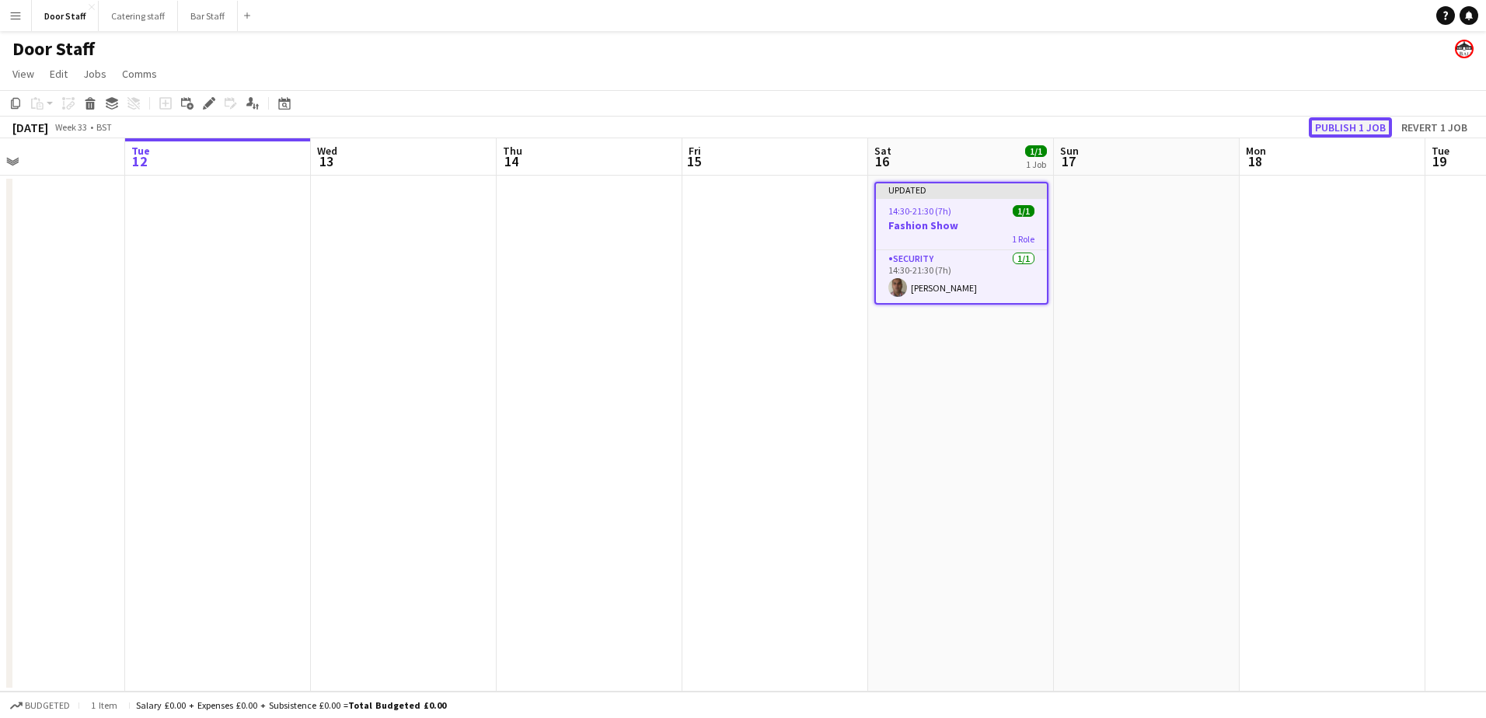
click at [1335, 124] on button "Publish 1 job" at bounding box center [1350, 127] width 83 height 20
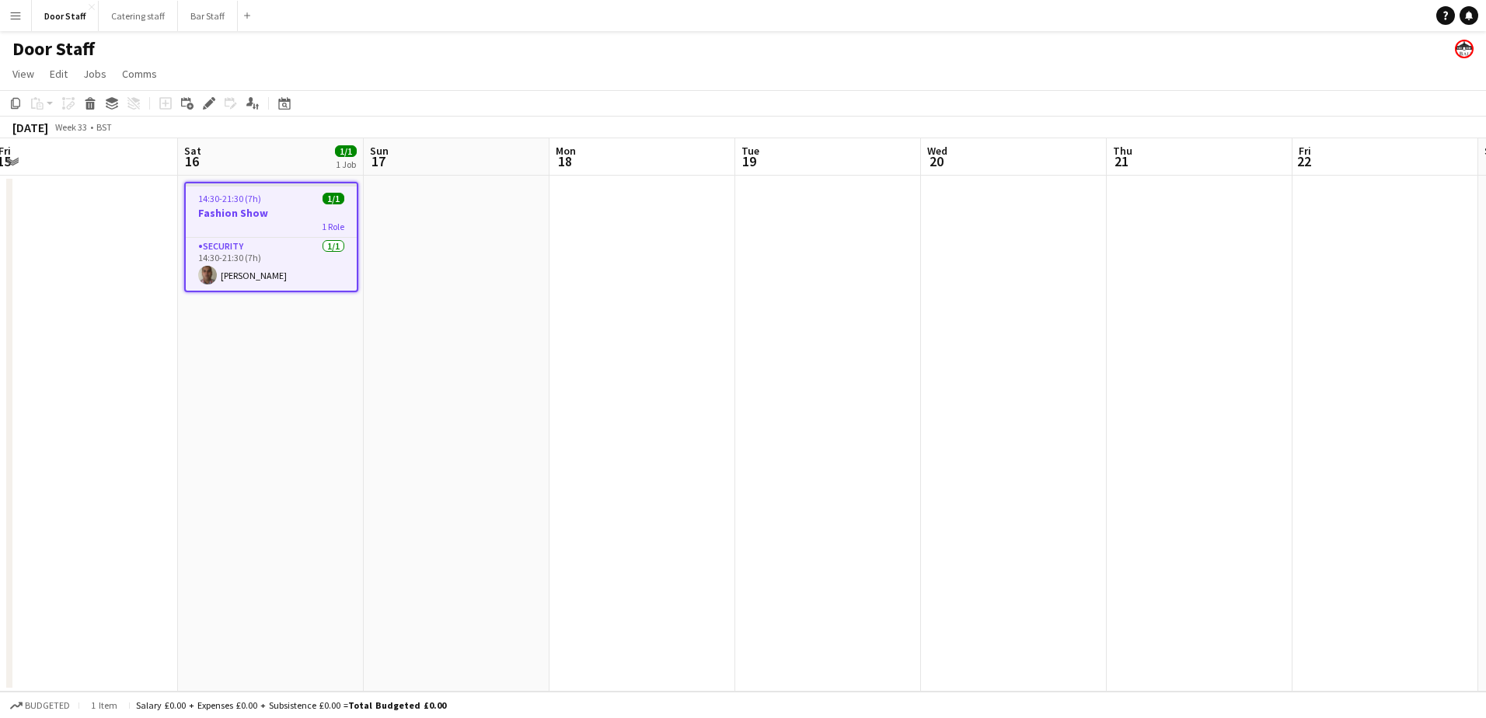
drag, startPoint x: 946, startPoint y: 336, endPoint x: 255, endPoint y: 389, distance: 693.1
click at [255, 389] on app-calendar-viewport "Tue 12 Wed 13 Thu 14 Fri 15 Sat 16 1/1 1 Job Sun 17 Mon 18 Tue 19 Wed 20 Thu 21…" at bounding box center [743, 414] width 1486 height 553
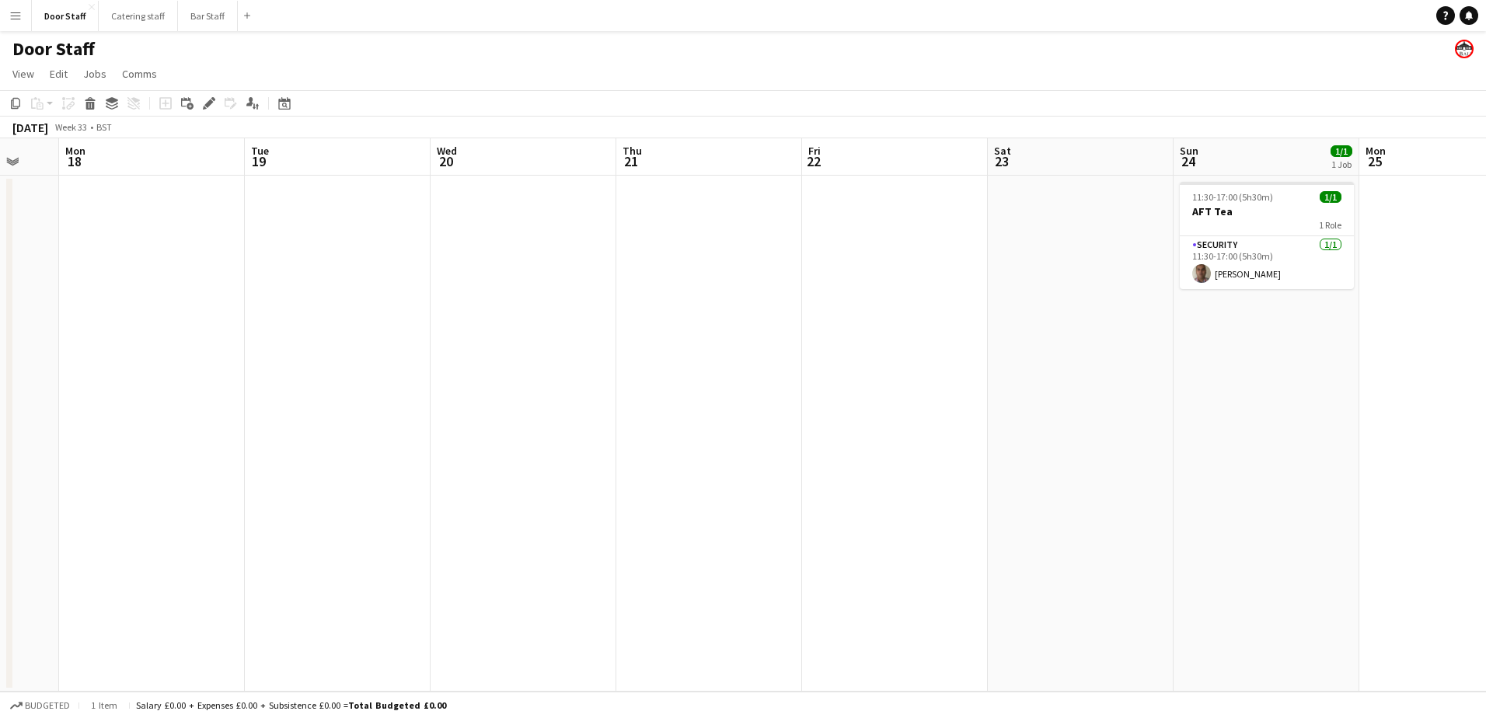
drag, startPoint x: 840, startPoint y: 402, endPoint x: 347, endPoint y: 411, distance: 492.9
click at [347, 411] on app-calendar-viewport "Fri 15 Sat 16 1/1 1 Job Sun 17 Mon 18 Tue 19 Wed 20 Thu 21 Fri 22 Sat 23 Sun 24…" at bounding box center [743, 414] width 1486 height 553
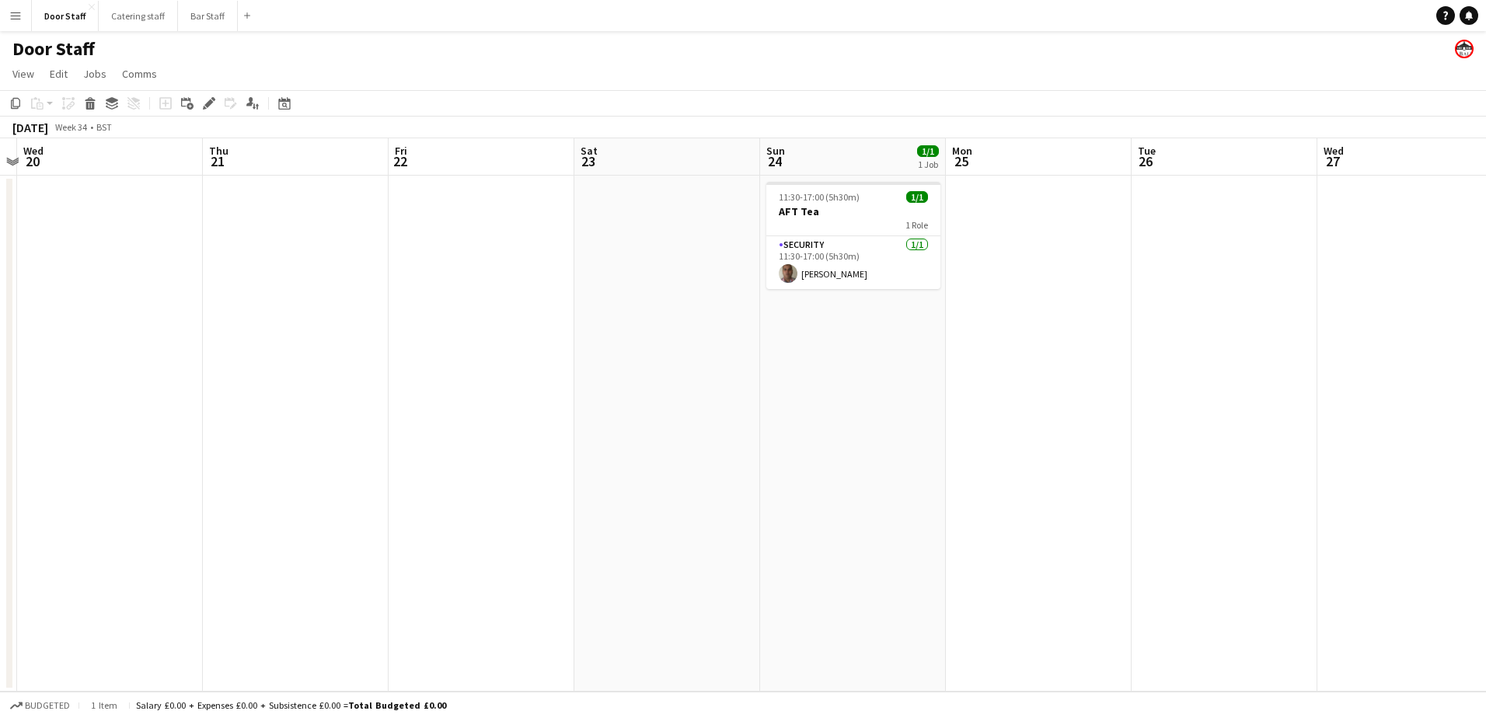
drag, startPoint x: 733, startPoint y: 403, endPoint x: 318, endPoint y: 396, distance: 415.2
click at [318, 396] on app-calendar-viewport "Sun 17 Mon 18 Tue 19 Wed 20 Thu 21 Fri 22 Sat 23 Sun 24 1/1 1 Job Mon 25 Tue 26…" at bounding box center [743, 414] width 1486 height 553
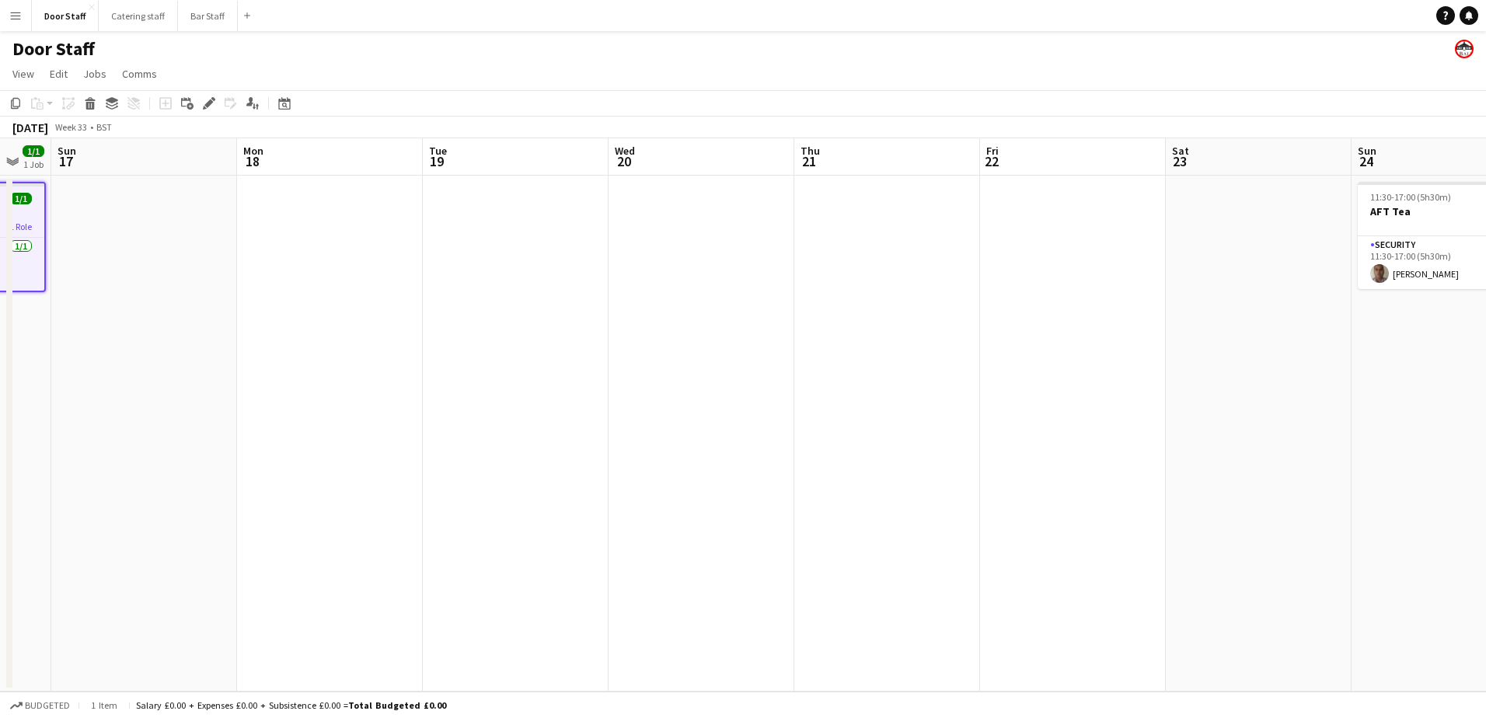
drag, startPoint x: 766, startPoint y: 391, endPoint x: 1379, endPoint y: 360, distance: 614.1
click at [1357, 365] on app-calendar-viewport "Fri 15 Sat 16 1/1 1 Job Sun 17 Mon 18 Tue 19 Wed 20 Thu 21 Fri 22 Sat 23 Sun 24…" at bounding box center [743, 414] width 1486 height 553
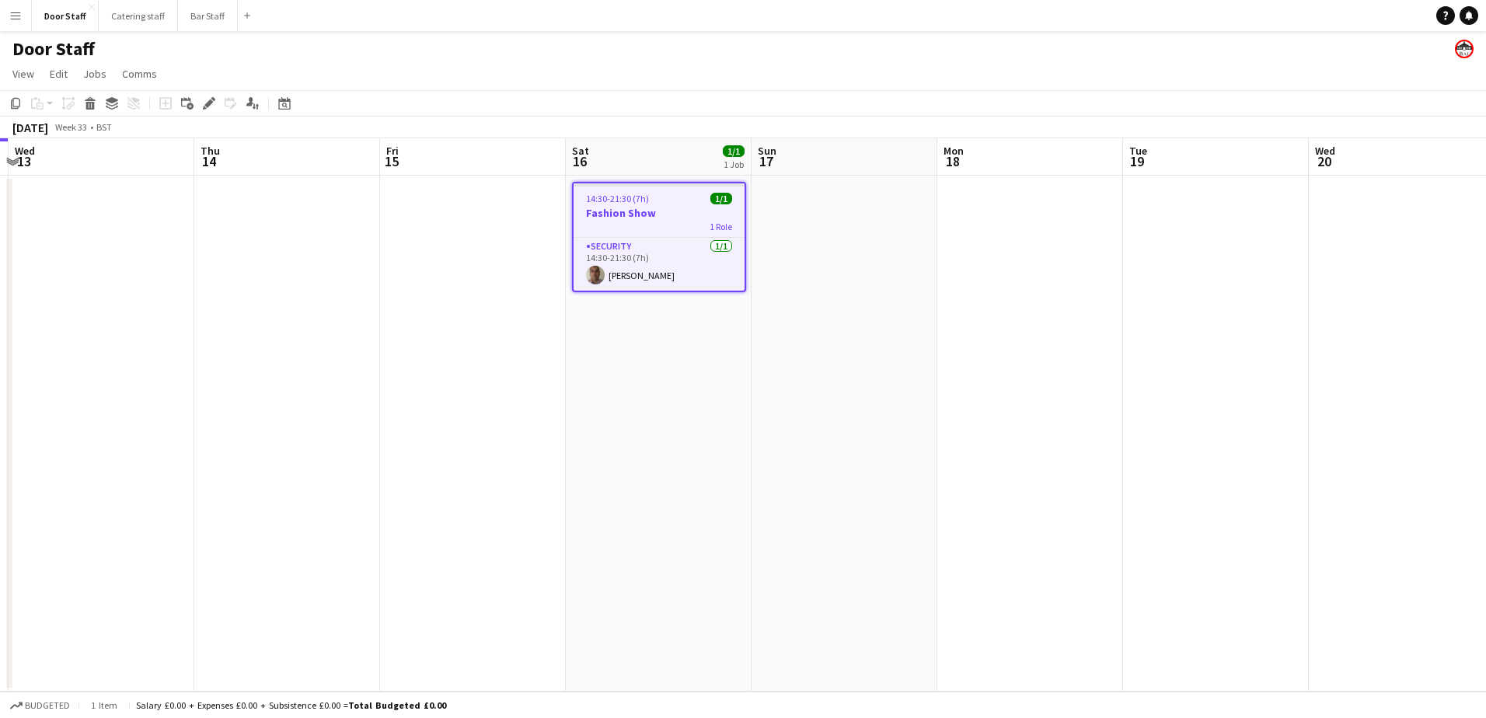
scroll to position [0, 359]
drag, startPoint x: 533, startPoint y: 368, endPoint x: 1242, endPoint y: 356, distance: 709.0
click at [1242, 356] on app-calendar-viewport "Mon 11 Tue 12 Wed 13 Thu 14 Fri 15 Sat 16 1/1 1 Job Sun 17 Mon 18 Tue 19 Wed 20…" at bounding box center [743, 414] width 1486 height 553
click at [648, 250] on app-card-role "Security [DATE] 14:30-21:30 (7h) [PERSON_NAME]" at bounding box center [663, 264] width 171 height 53
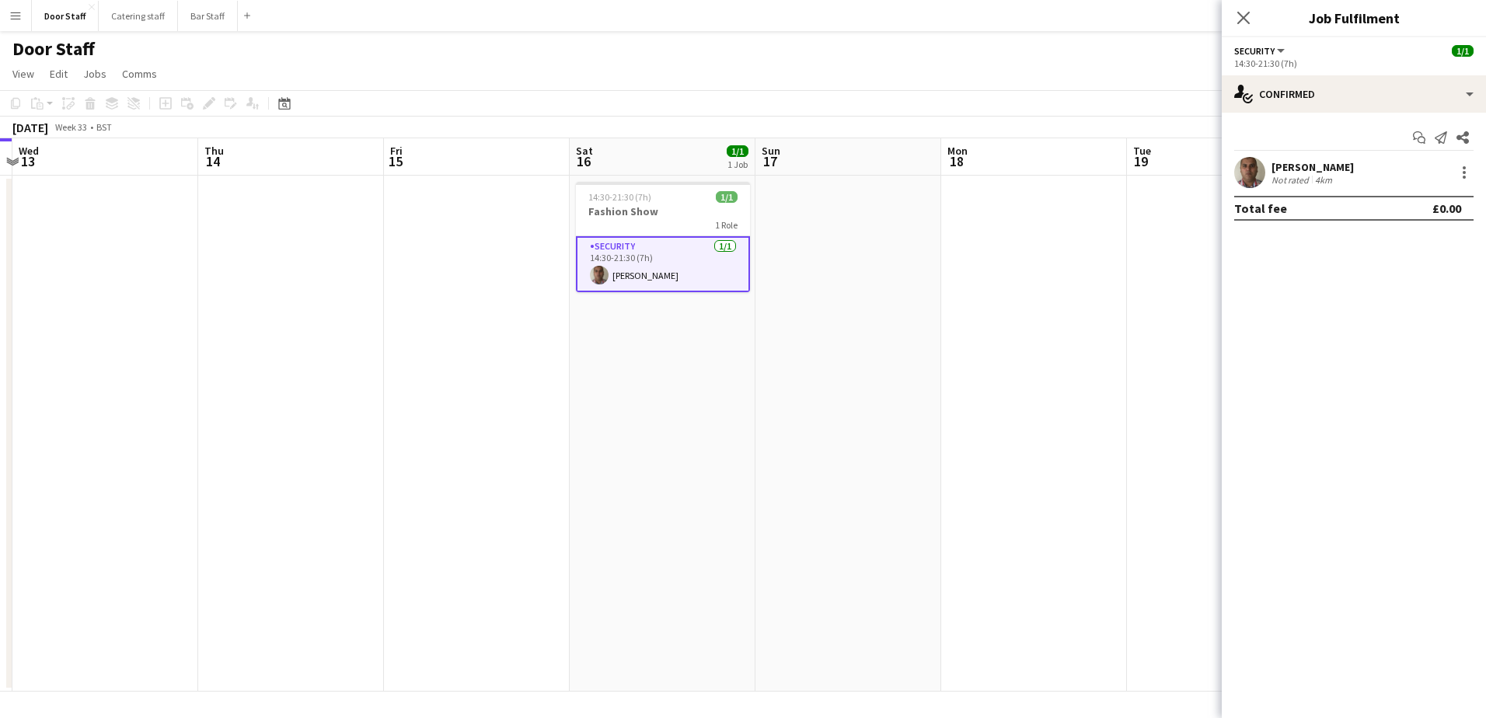
click at [1304, 166] on div "[PERSON_NAME]" at bounding box center [1313, 167] width 82 height 14
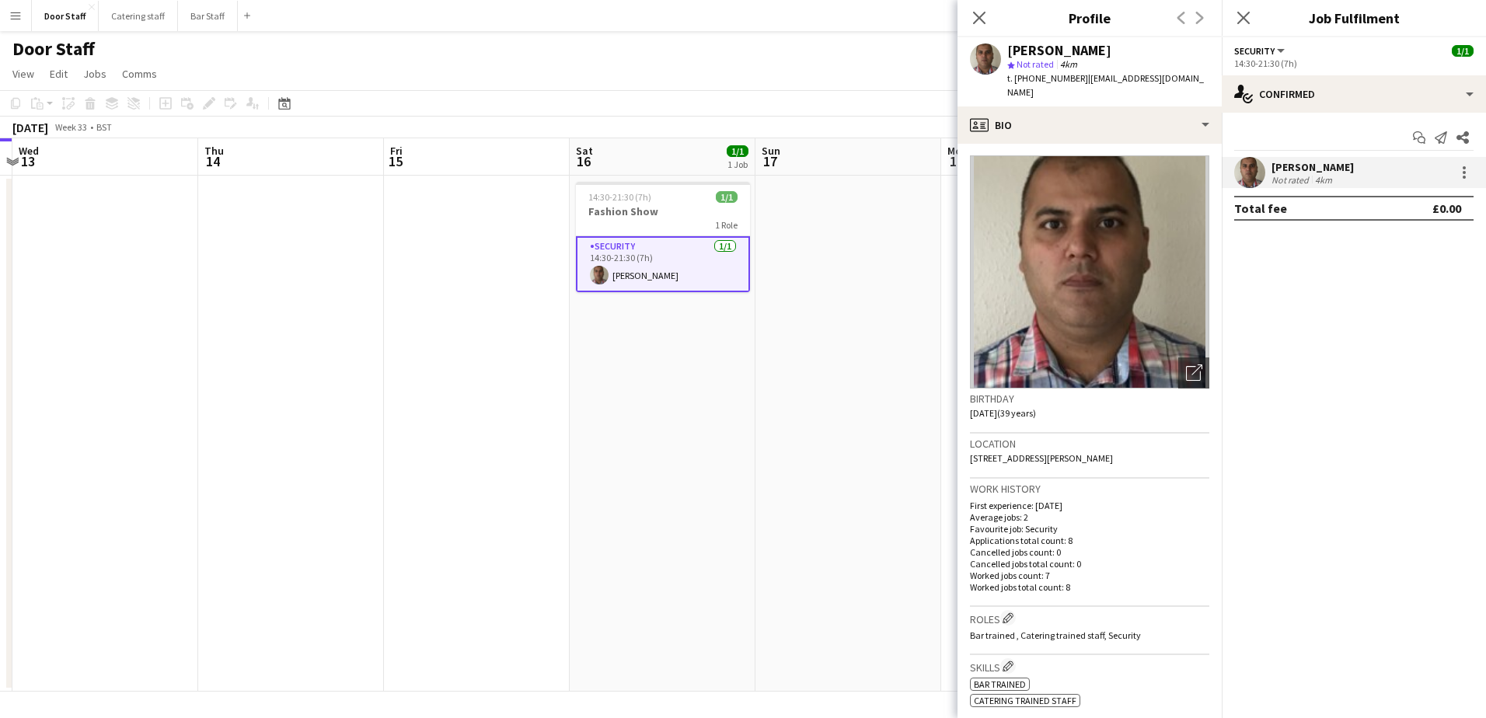
scroll to position [0, 0]
click at [983, 19] on icon "Close pop-in" at bounding box center [979, 17] width 15 height 15
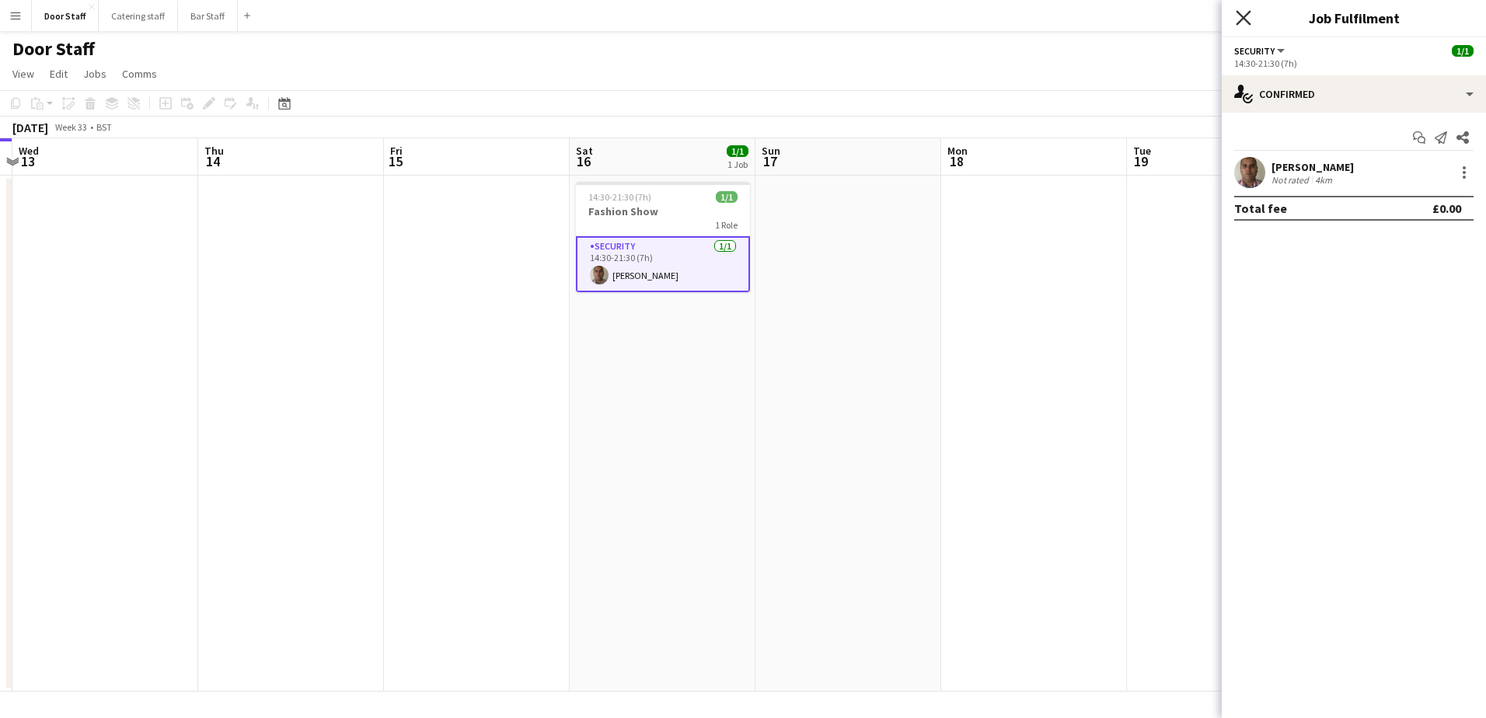
click at [1245, 15] on icon "Close pop-in" at bounding box center [1243, 17] width 15 height 15
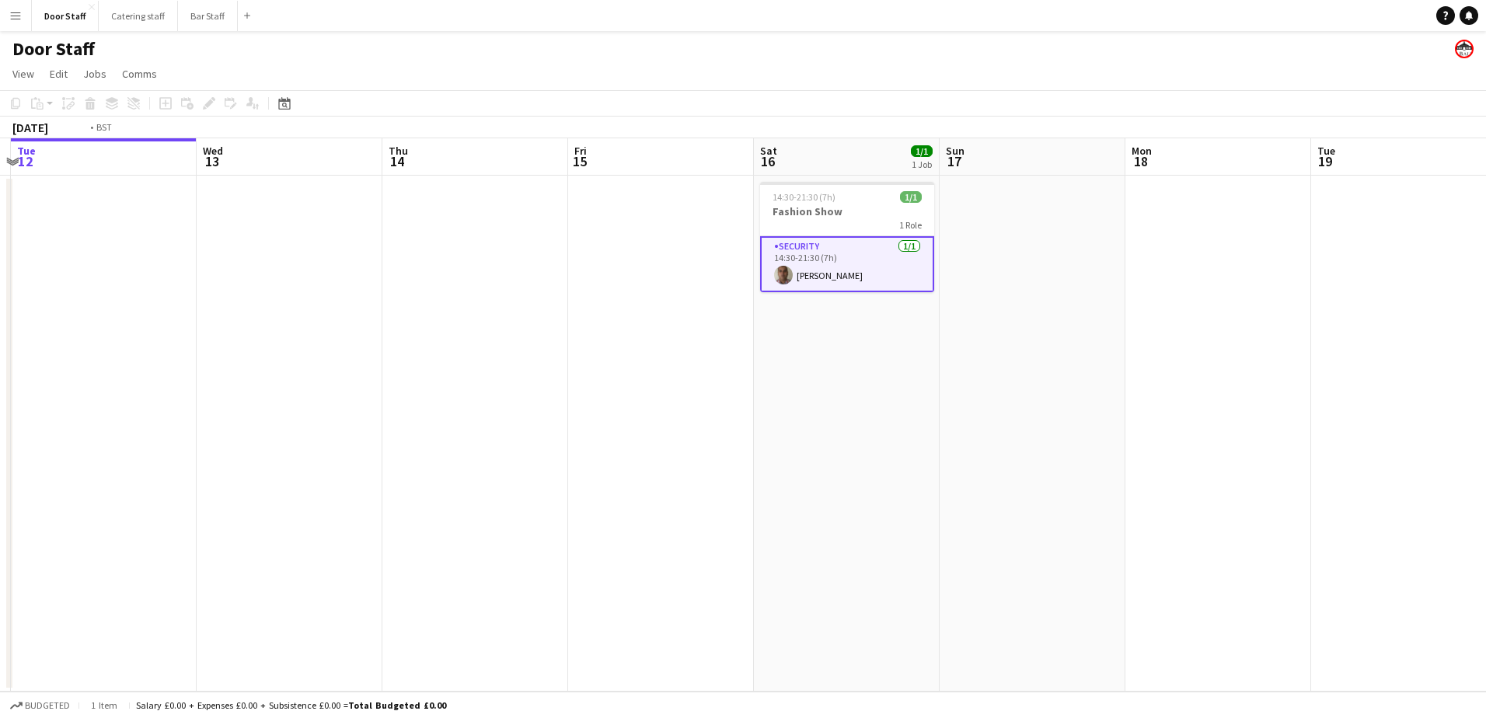
drag, startPoint x: 393, startPoint y: 485, endPoint x: 948, endPoint y: 437, distance: 557.9
click at [948, 437] on app-calendar-viewport "Sun 10 Mon 11 Tue 12 Wed 13 Thu 14 Fri 15 Sat 16 1/1 1 Job Sun 17 Mon 18 Tue 19…" at bounding box center [743, 414] width 1486 height 553
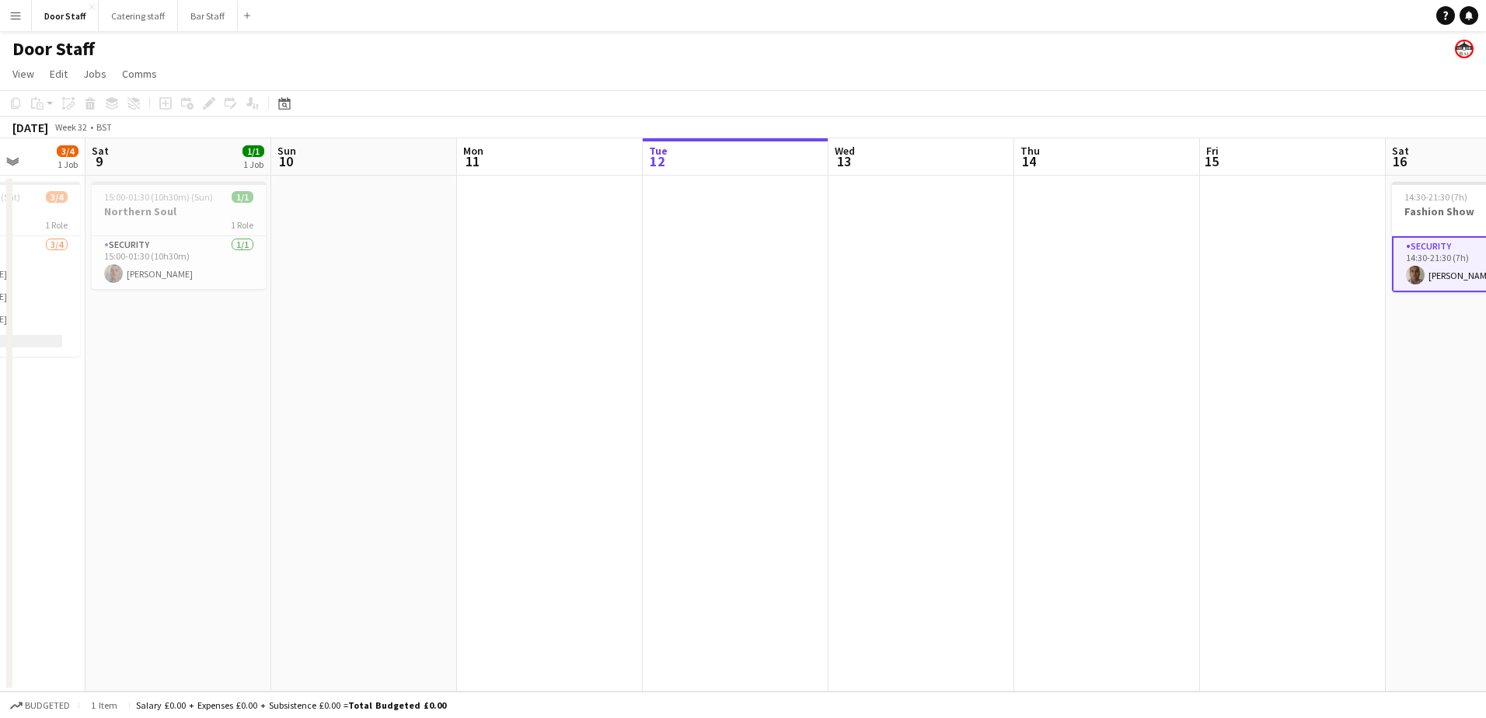
scroll to position [0, 463]
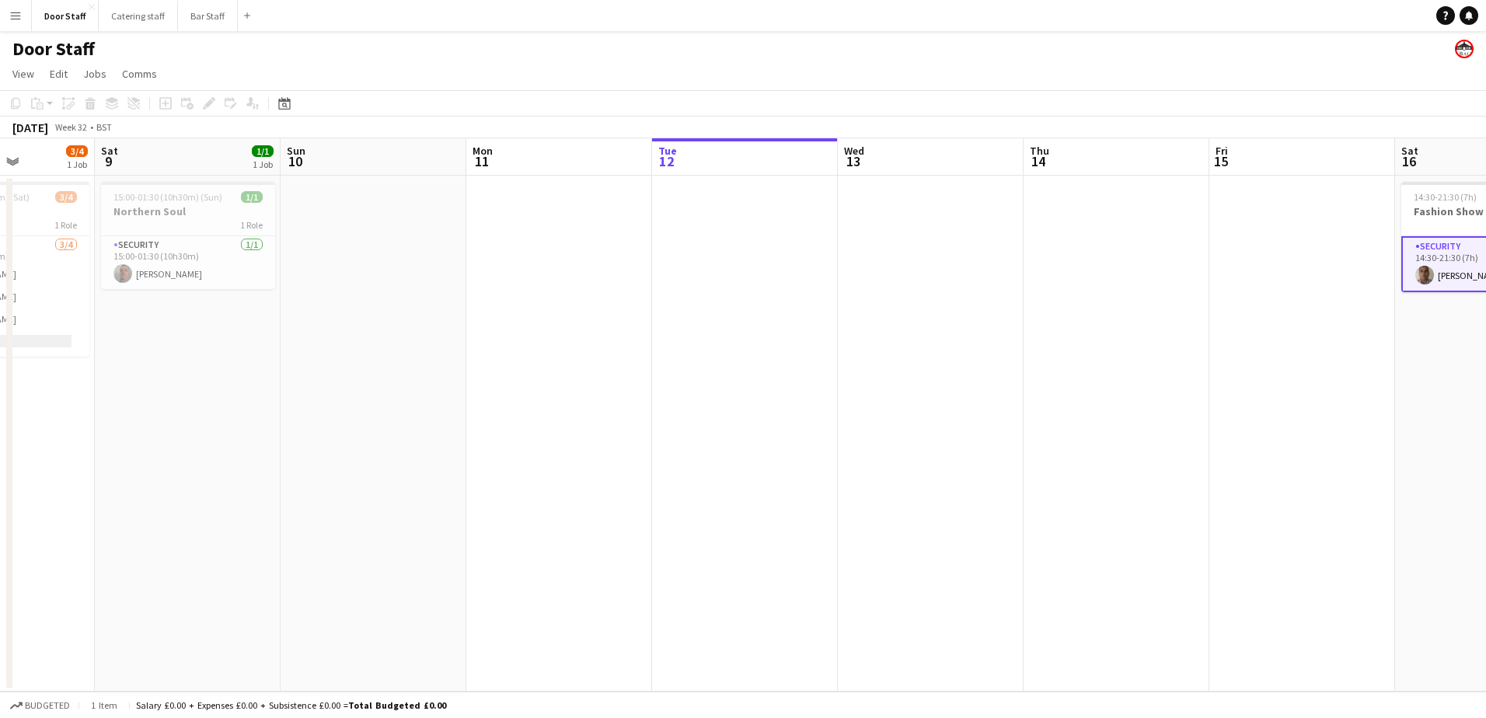
drag, startPoint x: 567, startPoint y: 456, endPoint x: 837, endPoint y: 448, distance: 269.9
click at [837, 448] on app-calendar-viewport "Wed 6 1/1 1 Job Thu 7 Fri 8 3/4 1 Job Sat 9 1/1 1 Job Sun 10 Mon 11 Tue 12 Wed …" at bounding box center [743, 414] width 1486 height 553
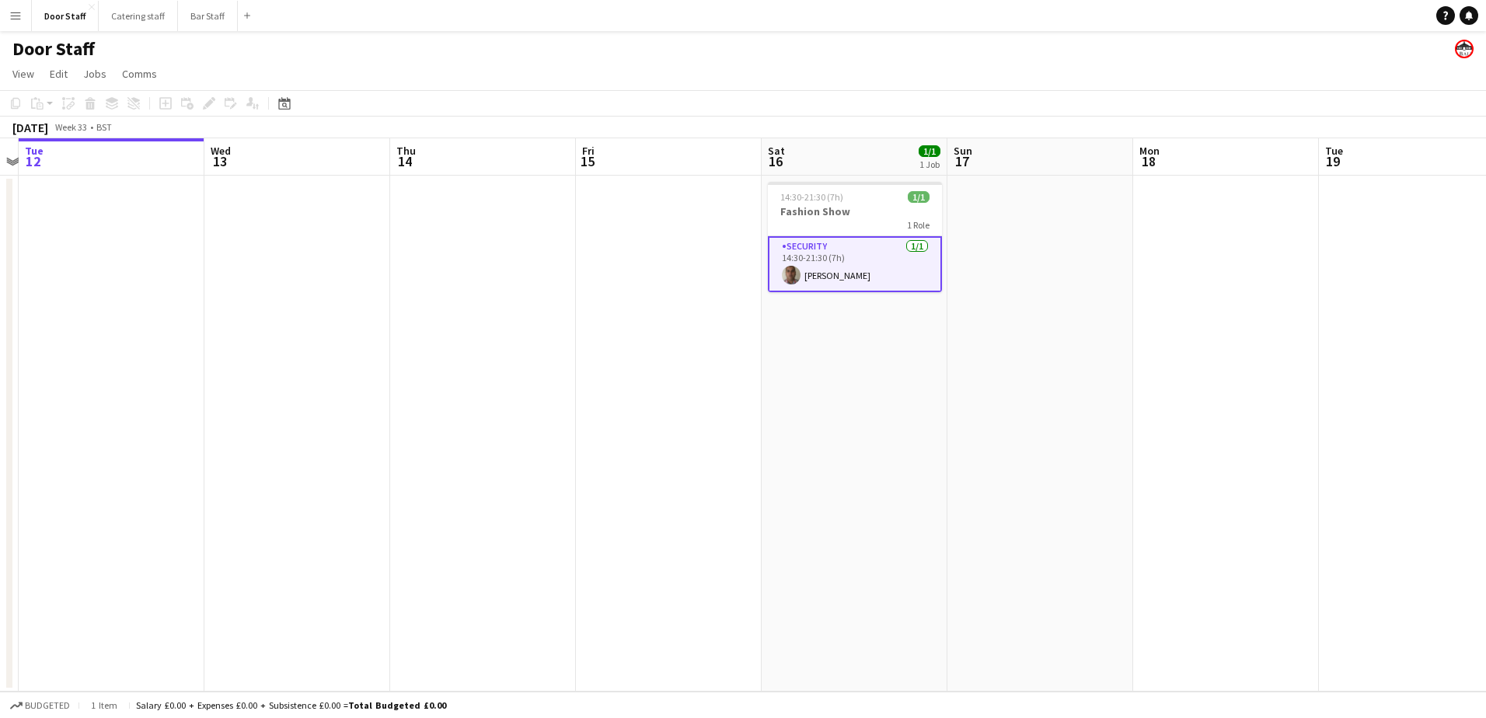
drag, startPoint x: 980, startPoint y: 470, endPoint x: 319, endPoint y: 489, distance: 661.8
click at [319, 489] on app-calendar-viewport "Sat 9 1/1 1 Job Sun 10 Mon 11 Tue 12 Wed 13 Thu 14 Fri 15 Sat 16 1/1 1 Job Sun …" at bounding box center [743, 414] width 1486 height 553
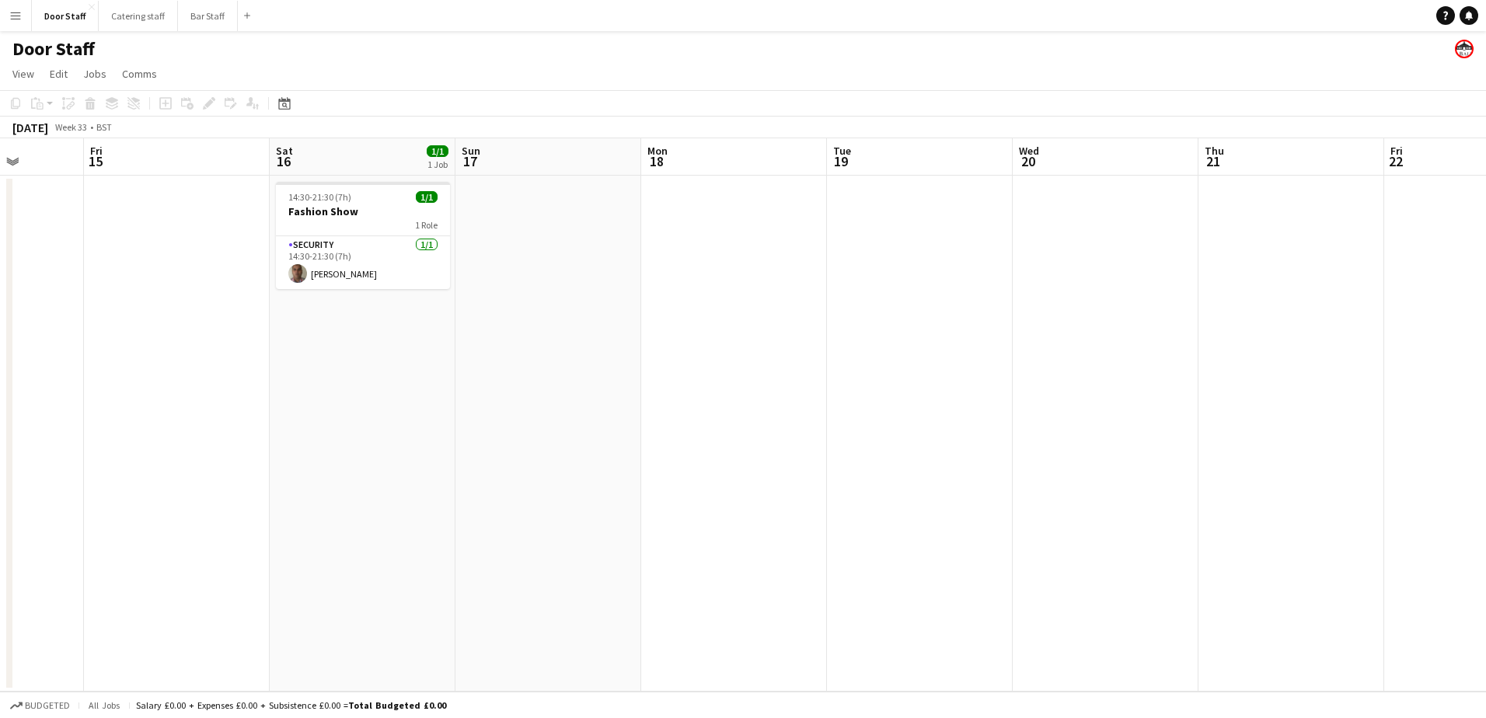
drag, startPoint x: 769, startPoint y: 393, endPoint x: 36, endPoint y: 374, distance: 733.3
click at [36, 374] on app-calendar-viewport "Tue 12 Wed 13 Thu 14 Fri 15 Sat 16 1/1 1 Job Sun 17 Mon 18 Tue 19 Wed 20 Thu 21…" at bounding box center [743, 414] width 1486 height 553
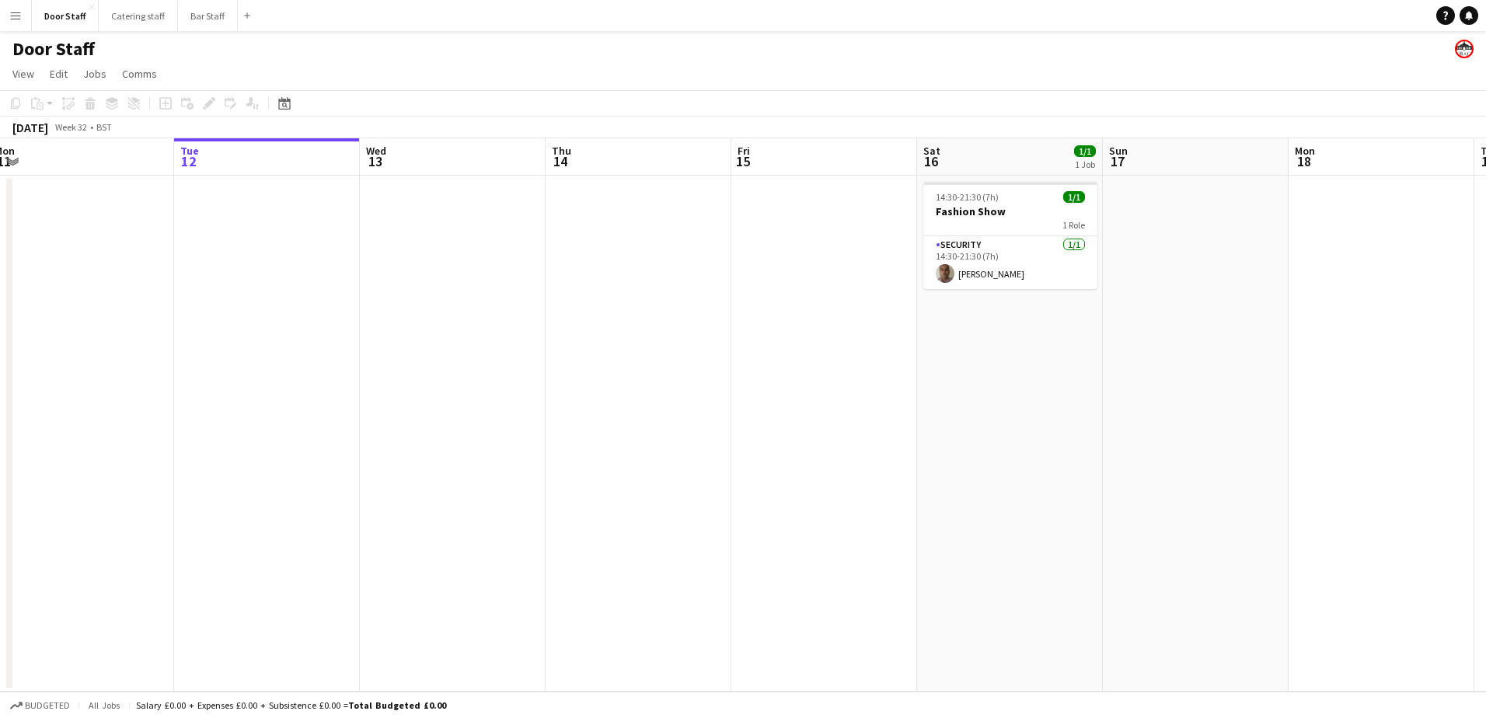
scroll to position [0, 355]
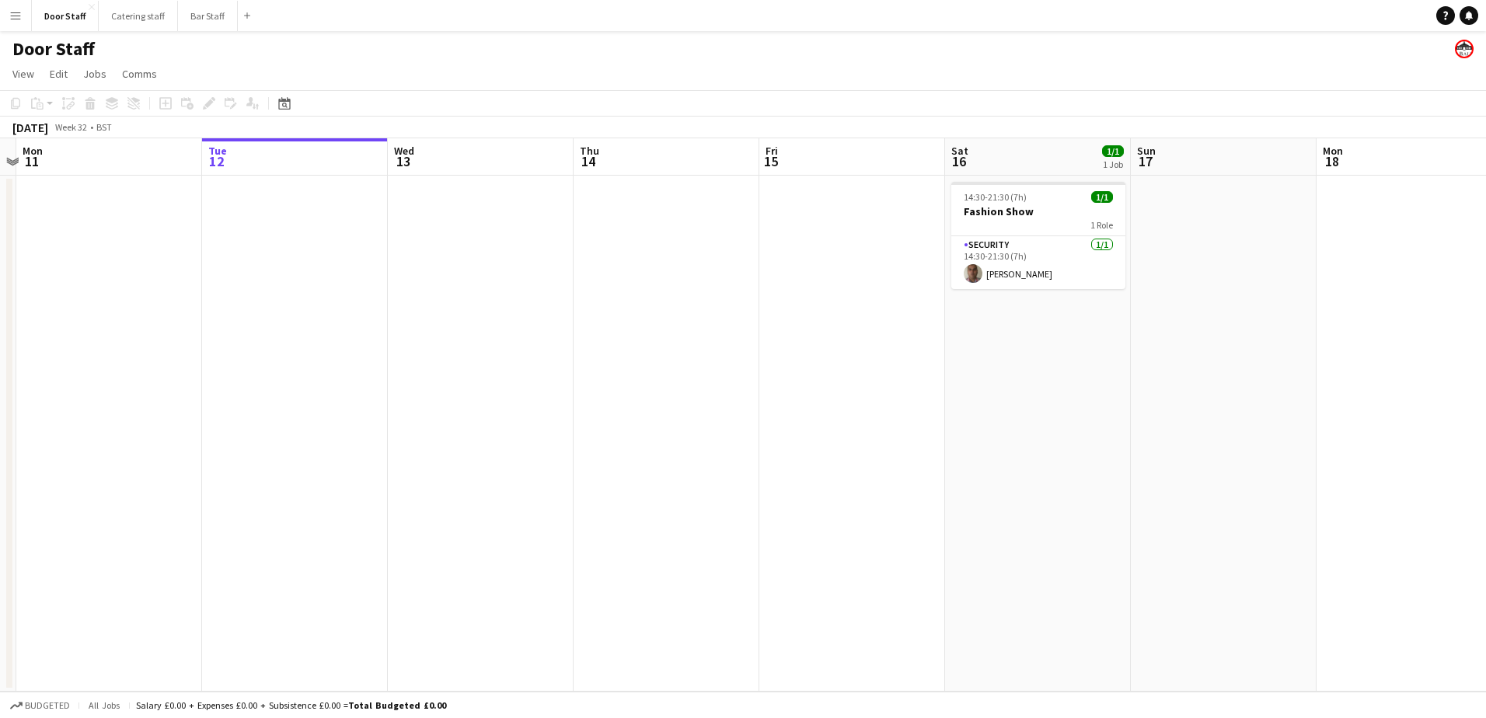
drag, startPoint x: 281, startPoint y: 377, endPoint x: 1028, endPoint y: 396, distance: 746.5
click at [1028, 396] on app-calendar-viewport "Sat 9 1/1 1 Job Sun 10 Mon 11 Tue 12 Wed 13 Thu 14 Fri 15 Sat 16 1/1 1 Job Sun …" at bounding box center [743, 414] width 1486 height 553
